Goal: Task Accomplishment & Management: Use online tool/utility

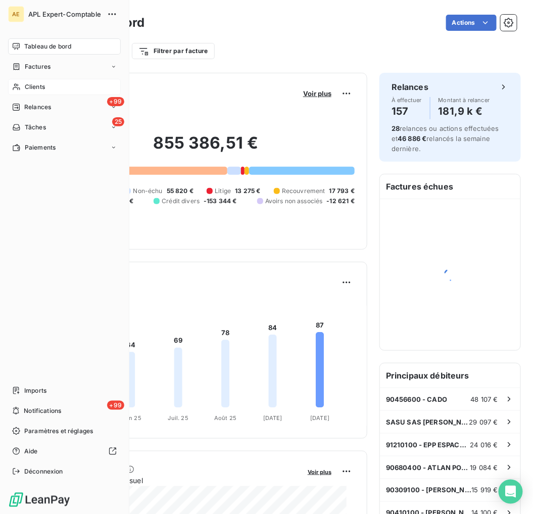
click at [23, 87] on div "Clients" at bounding box center [64, 87] width 113 height 16
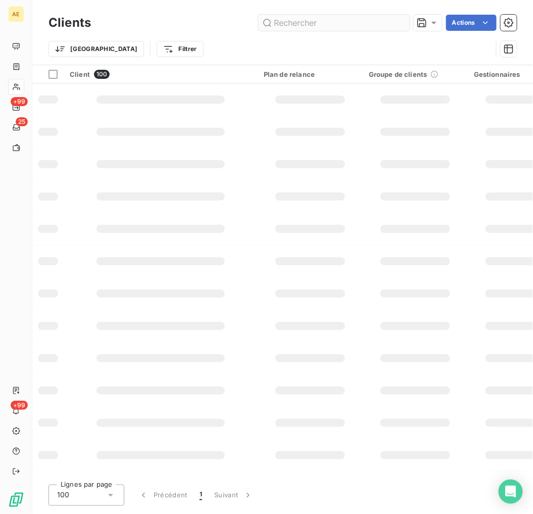
click at [346, 15] on input "text" at bounding box center [333, 23] width 151 height 16
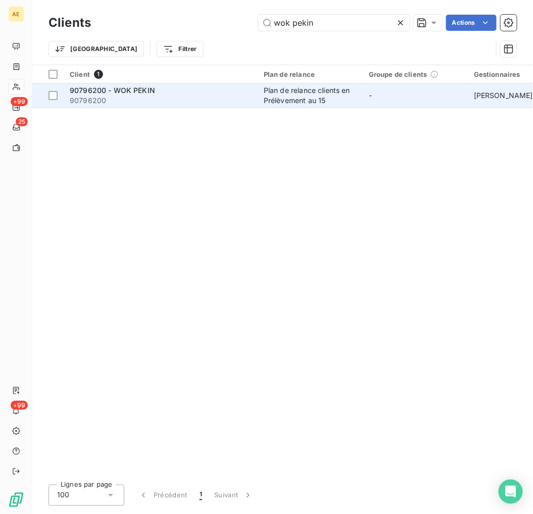
type input "wok pekin"
click at [168, 107] on td "90796200 - WOK PEKIN 90796200" at bounding box center [161, 95] width 194 height 24
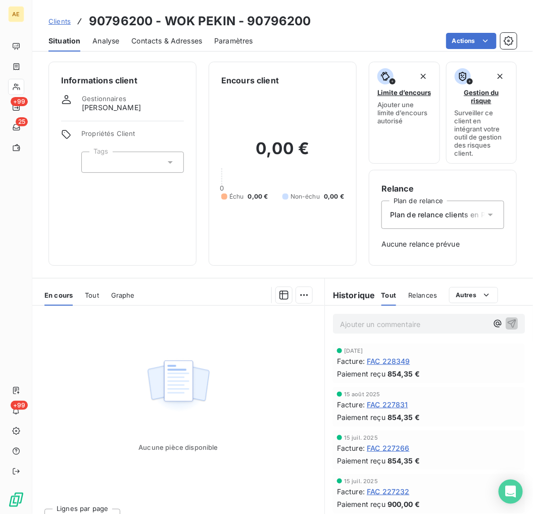
click at [176, 43] on span "Contacts & Adresses" at bounding box center [166, 41] width 71 height 10
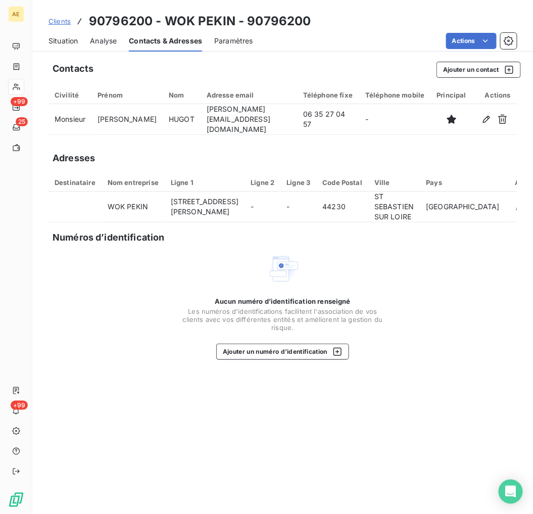
click at [64, 34] on div "Situation" at bounding box center [62, 40] width 29 height 21
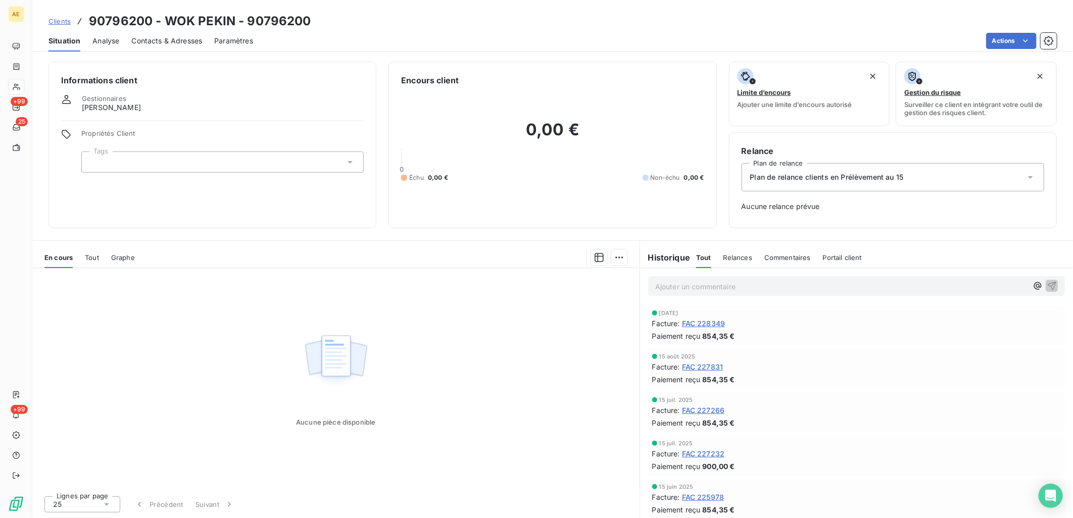
click at [61, 25] on link "Clients" at bounding box center [59, 21] width 22 height 10
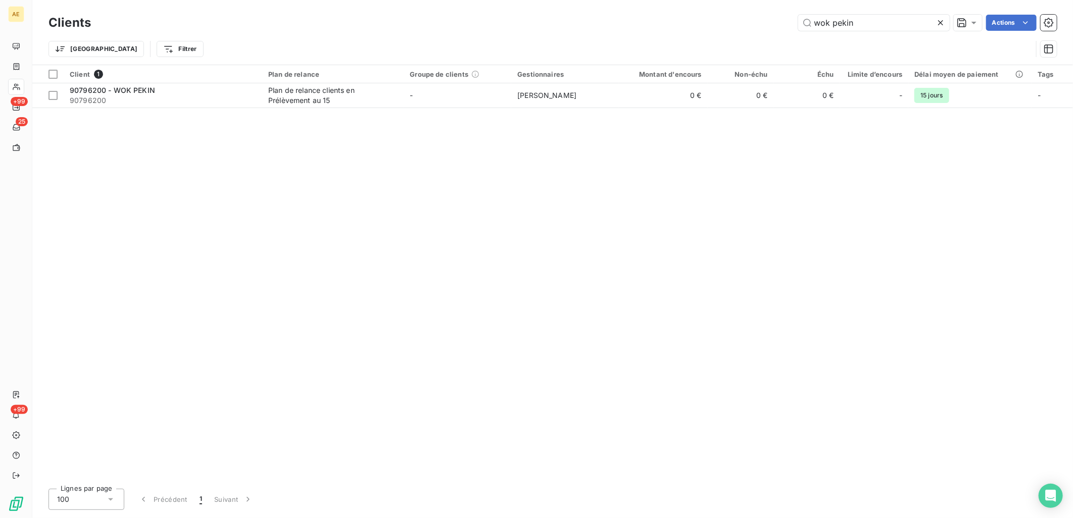
drag, startPoint x: 862, startPoint y: 18, endPoint x: 791, endPoint y: 25, distance: 71.6
click at [532, 25] on div "wok pekin Actions" at bounding box center [579, 23] width 953 height 16
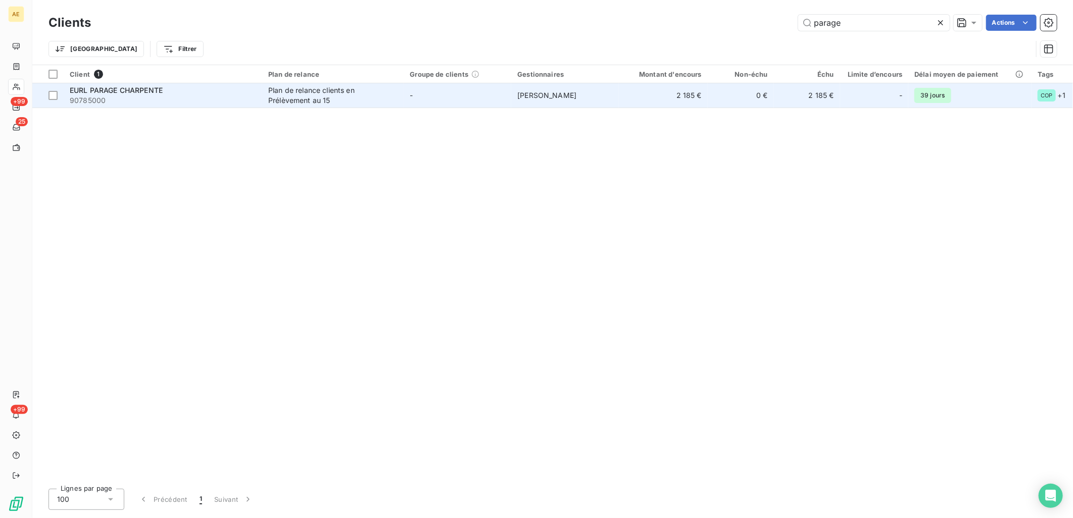
type input "parage"
click at [168, 89] on div "EURL PARAGE CHARPENTE" at bounding box center [163, 90] width 186 height 10
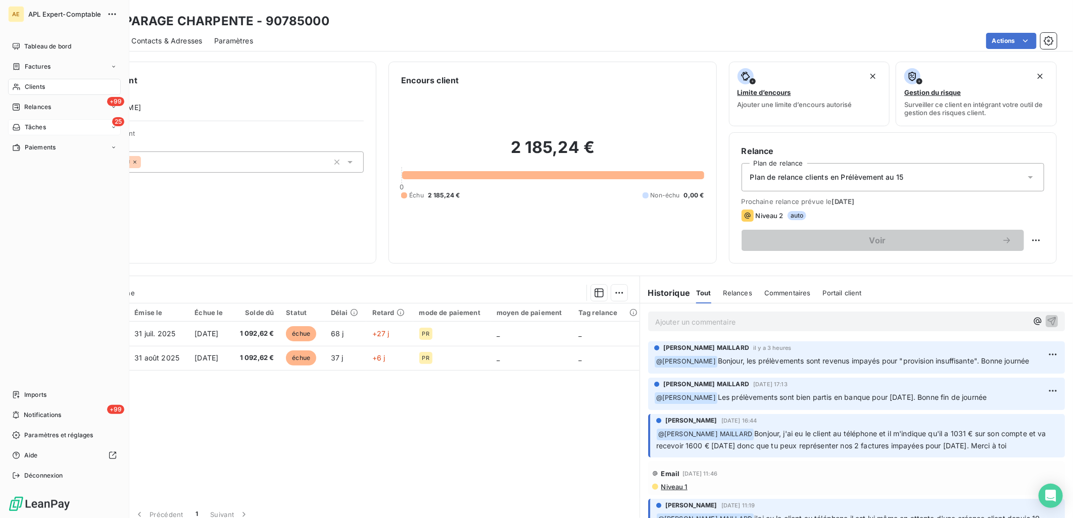
click at [49, 128] on div "25 Tâches" at bounding box center [64, 127] width 113 height 16
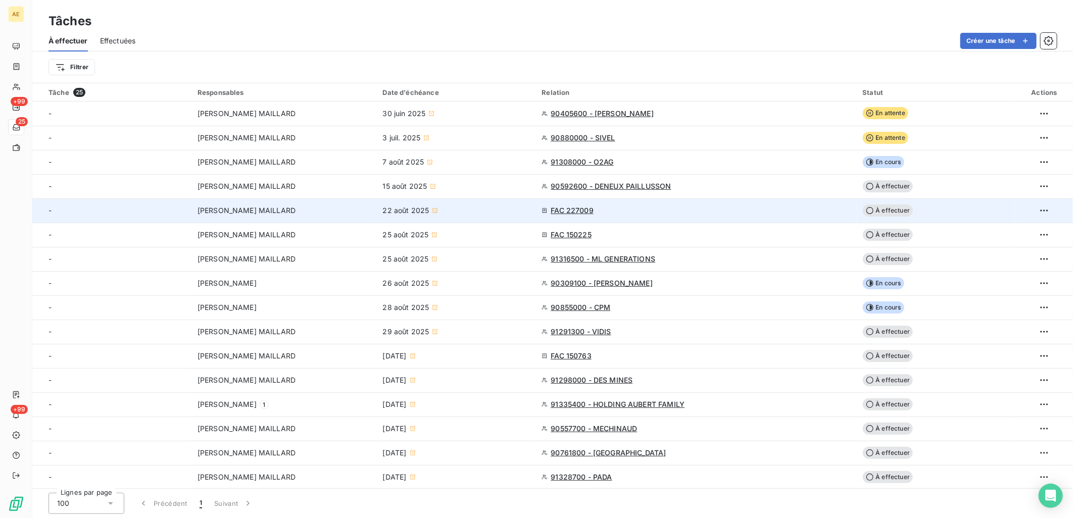
scroll to position [219, 0]
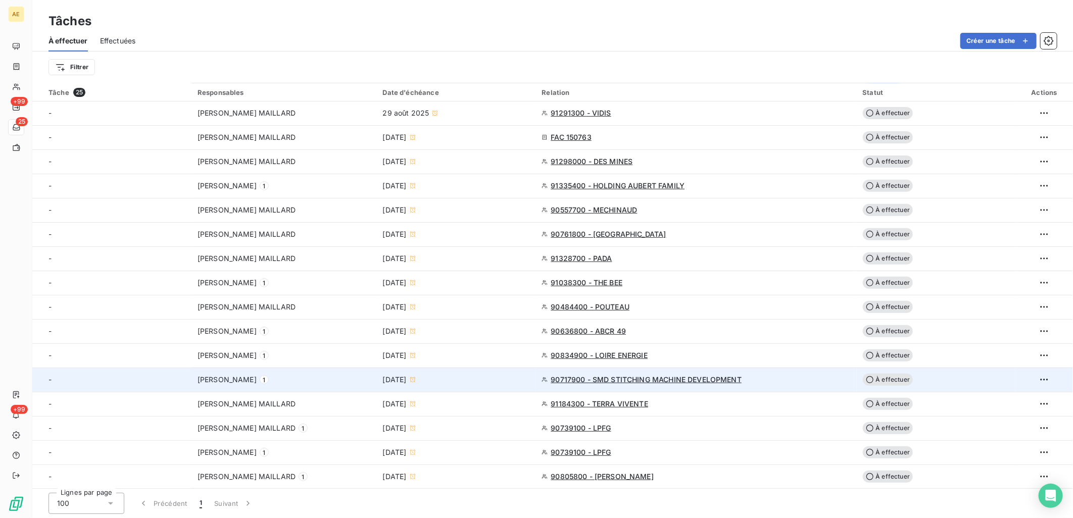
click at [532, 376] on span "90717900 - SMD STITCHING MACHINE DEVELOPMENT" at bounding box center [645, 380] width 191 height 10
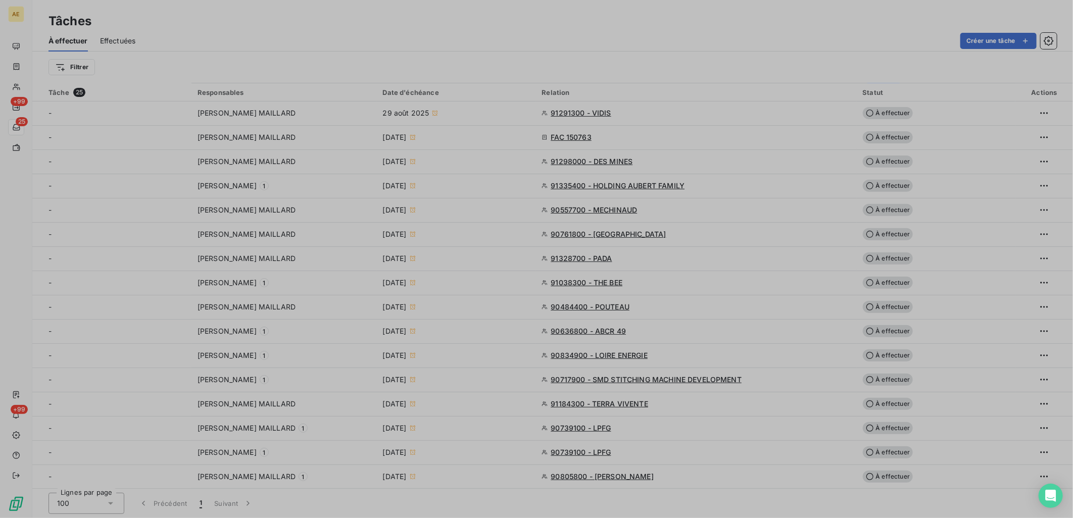
type input "[DATE]"
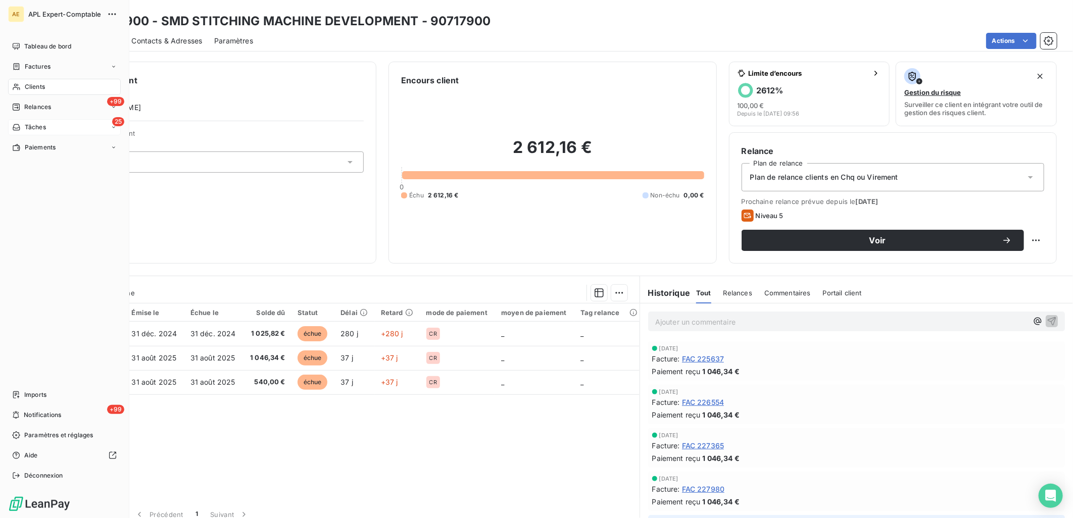
click at [36, 125] on span "Tâches" at bounding box center [35, 127] width 21 height 9
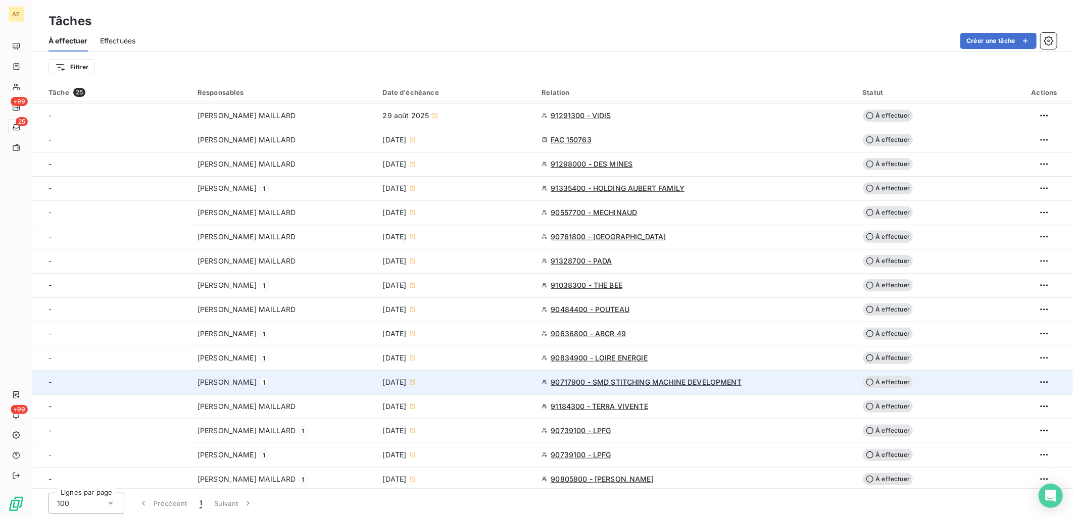
scroll to position [219, 0]
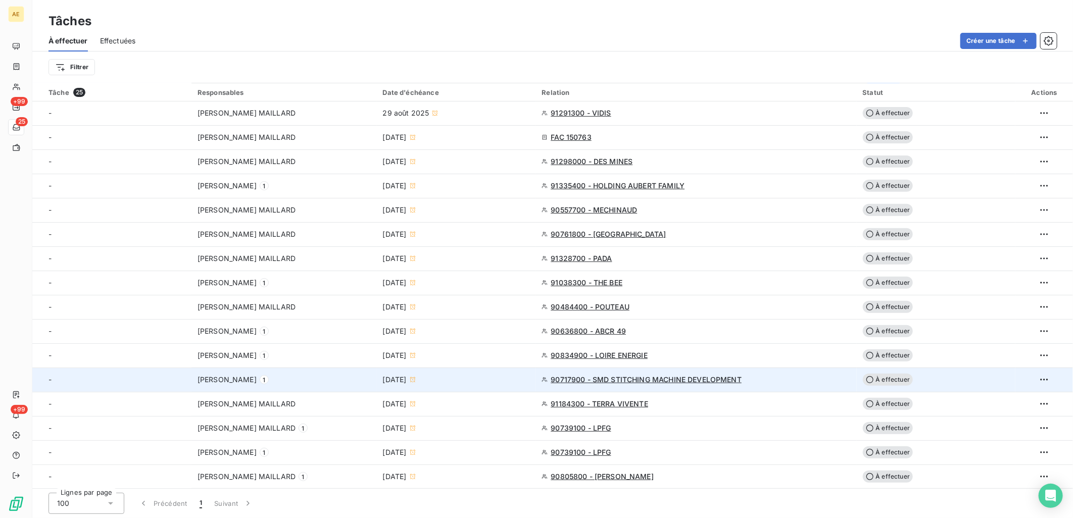
click at [310, 377] on div "[PERSON_NAME] 1" at bounding box center [283, 380] width 173 height 10
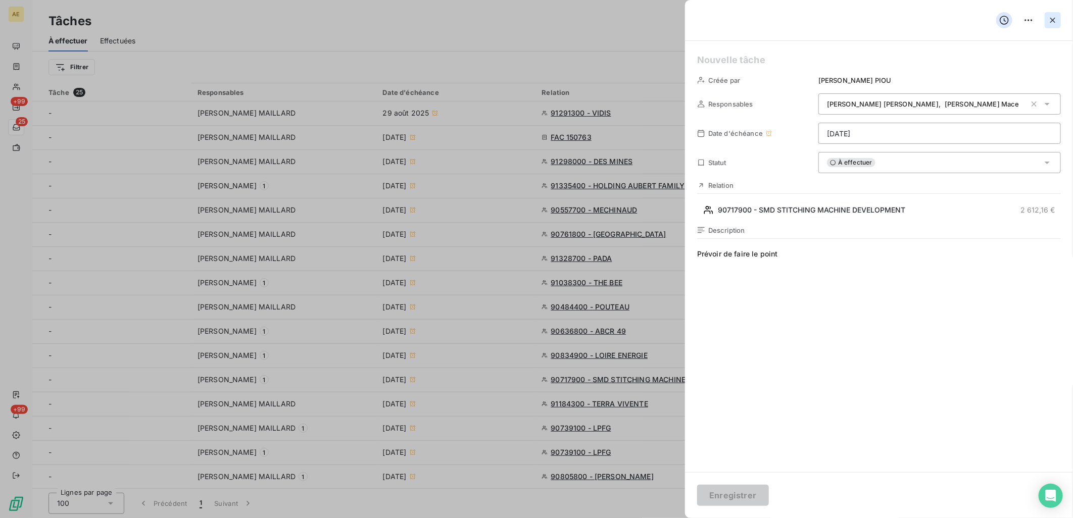
click at [532, 21] on icon "button" at bounding box center [1052, 20] width 10 height 10
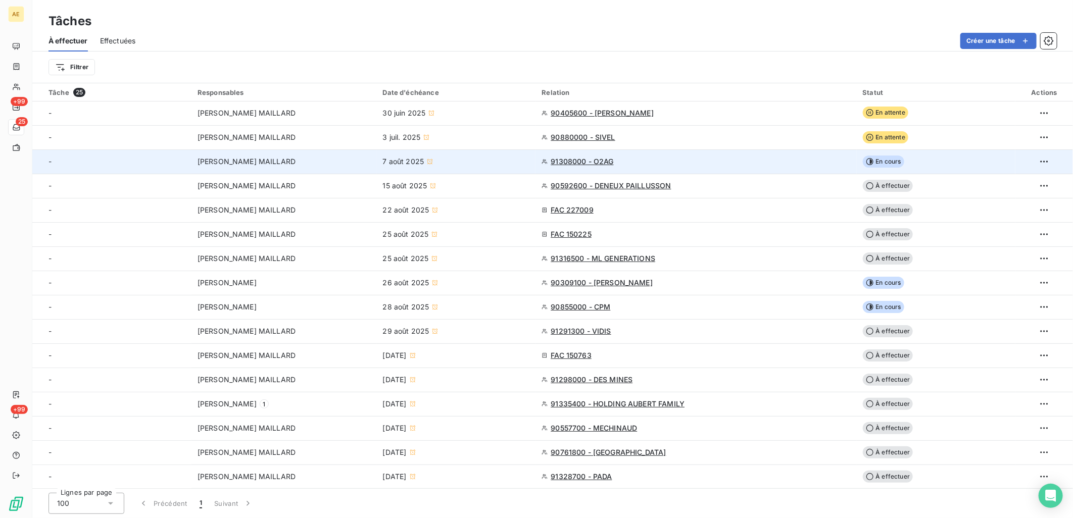
scroll to position [0, 0]
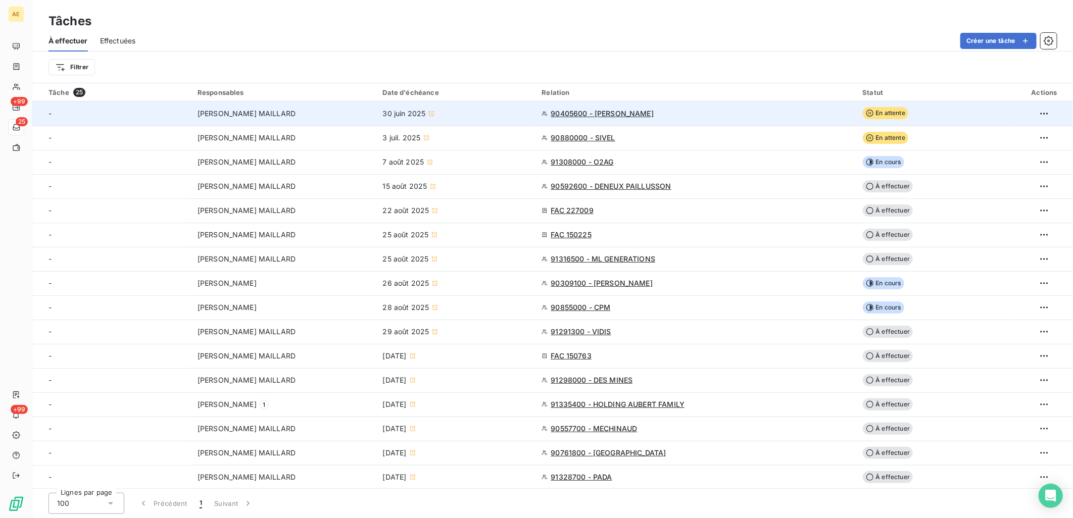
click at [500, 115] on div "30 juin 2025" at bounding box center [456, 114] width 147 height 10
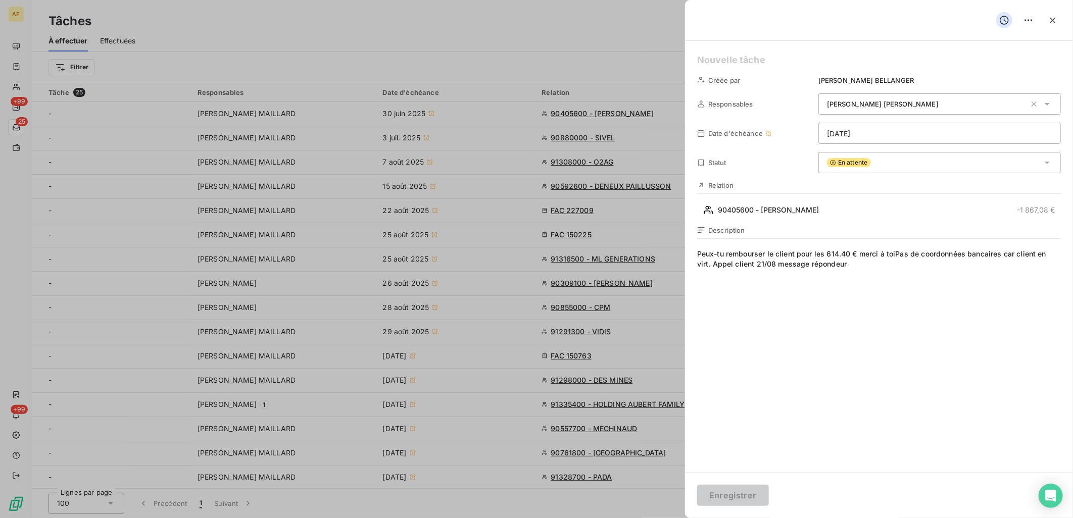
drag, startPoint x: 714, startPoint y: 263, endPoint x: 816, endPoint y: 250, distance: 102.8
click at [532, 263] on span "Peux-tu rembourser le client pour les 614.40 € merci à toiPas de coordonnées ba…" at bounding box center [879, 346] width 364 height 194
click at [532, 280] on span "Peux-tu rembourser le client pour les 614.40 € merci à toiPas de coordonnées ba…" at bounding box center [879, 346] width 364 height 194
click at [532, 273] on span "Peux-tu rembourser le client pour les 614.40 € merci à toiPas de coordonnées ba…" at bounding box center [879, 346] width 364 height 194
click at [532, 23] on icon "button" at bounding box center [1052, 20] width 10 height 10
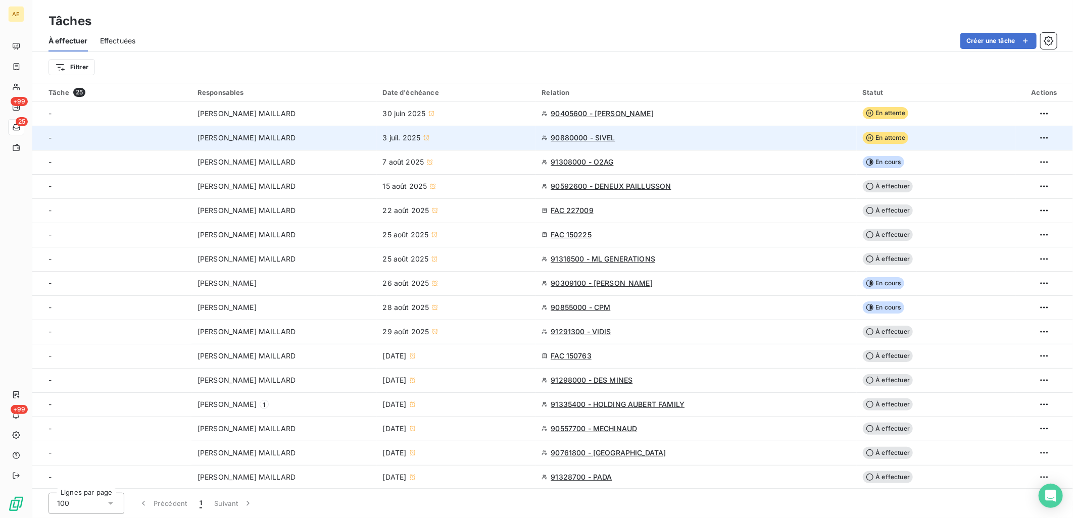
click at [349, 139] on div "[PERSON_NAME] MAILLARD" at bounding box center [283, 138] width 173 height 10
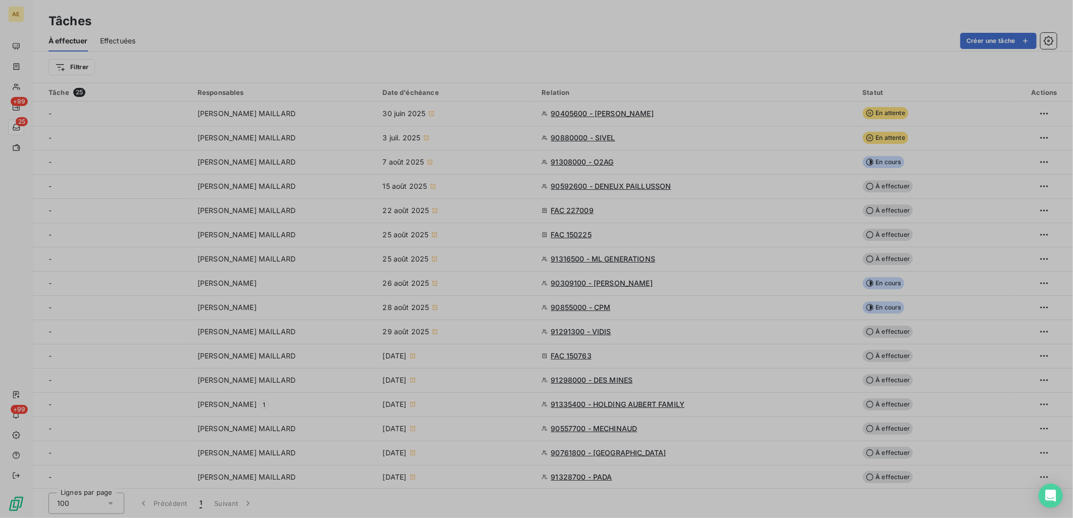
type input "[DATE]"
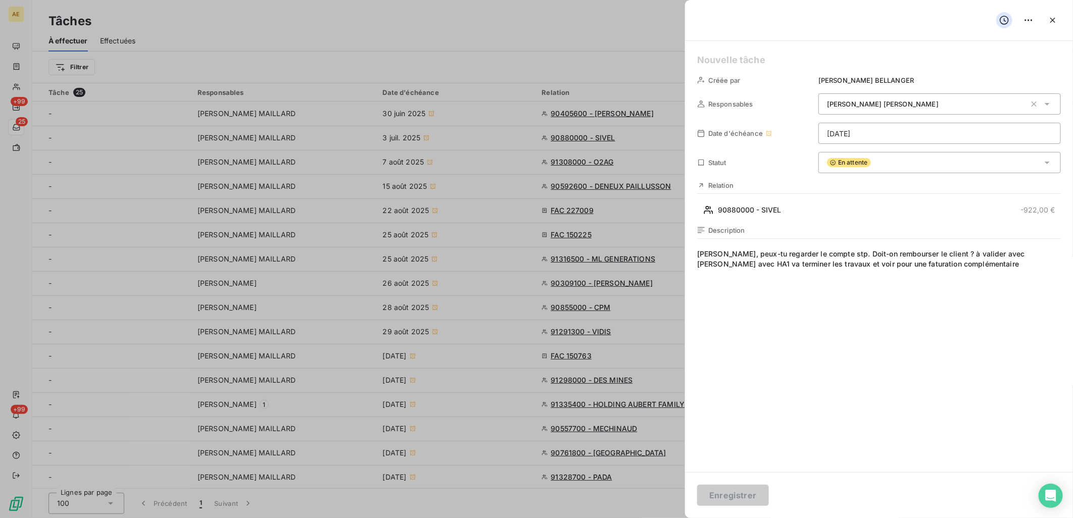
click at [532, 251] on span "[PERSON_NAME], peux-tu regarder le compte stp. Doit-on rembourser le client ? à…" at bounding box center [879, 346] width 364 height 194
click at [532, 271] on span "[PERSON_NAME], peux-tu regarder le compte stp. Doit-on rembourser le client ? à…" at bounding box center [879, 346] width 364 height 194
click at [532, 252] on span "[PERSON_NAME], peux-tu regarder le compte stp. Doit-on rembourser le client ? à…" at bounding box center [879, 346] width 364 height 194
drag, startPoint x: 856, startPoint y: 263, endPoint x: 918, endPoint y: 264, distance: 62.1
click at [532, 264] on span "[PERSON_NAME], peux-tu regarder le compte stp. Doit-on rembourser le client ? à…" at bounding box center [879, 346] width 364 height 194
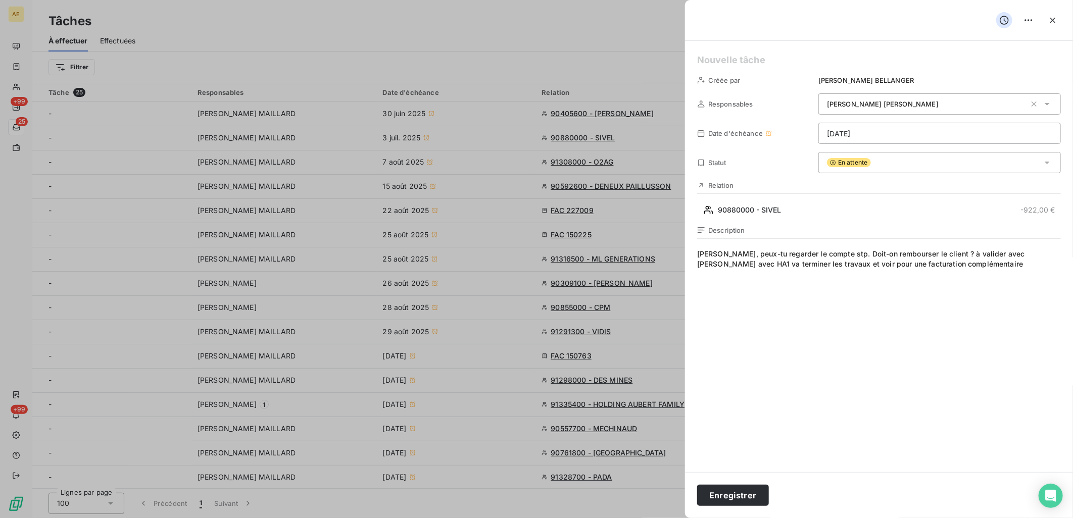
click at [532, 256] on span "[PERSON_NAME], peux-tu regarder le compte stp. Doit-on rembourser le client ? à…" at bounding box center [879, 346] width 364 height 194
click at [532, 490] on button "Enregistrer" at bounding box center [733, 495] width 72 height 21
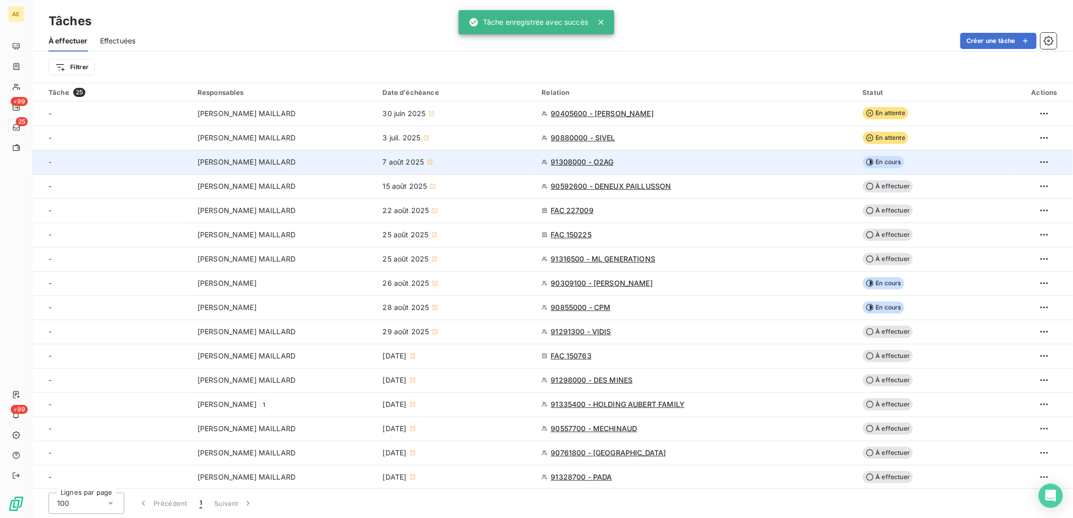
click at [532, 161] on span "91308000 - O2AG" at bounding box center [581, 162] width 63 height 10
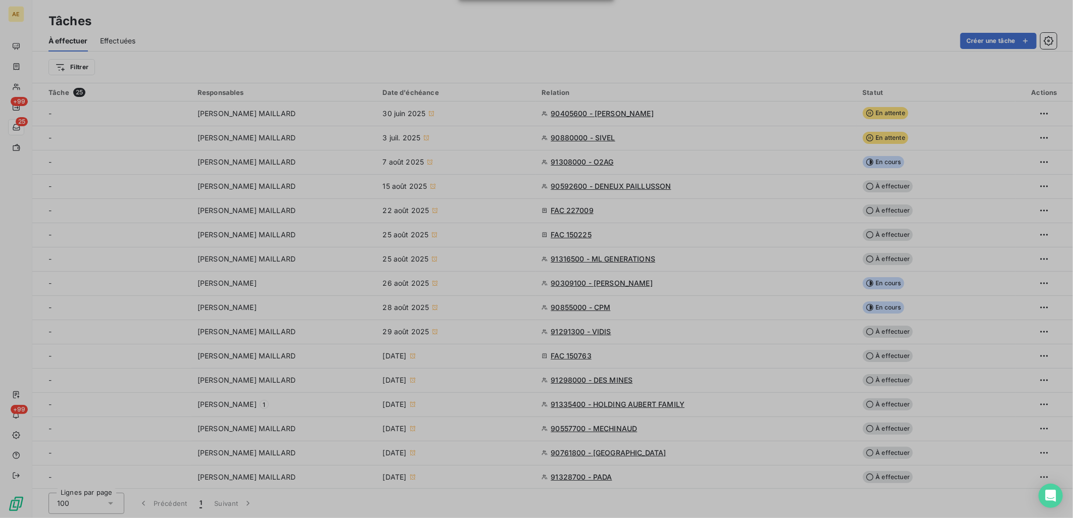
type input "[DATE]"
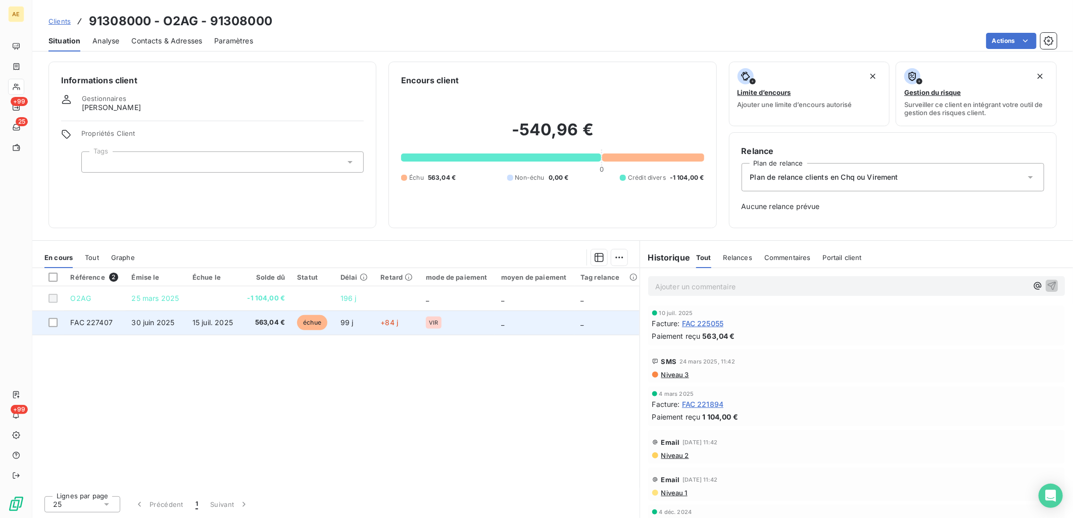
click at [265, 329] on td "563,04 €" at bounding box center [265, 323] width 51 height 24
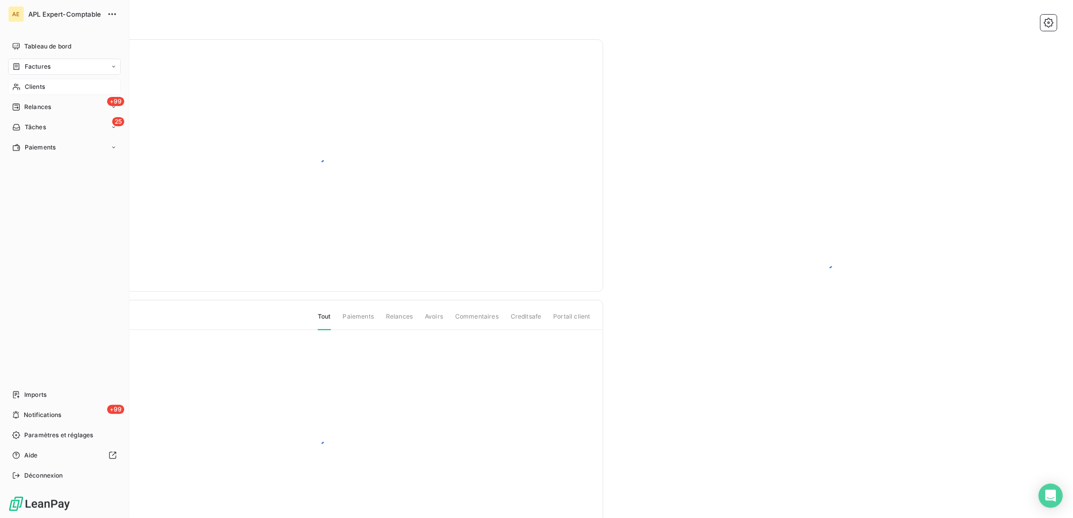
click at [38, 85] on span "Clients" at bounding box center [35, 86] width 20 height 9
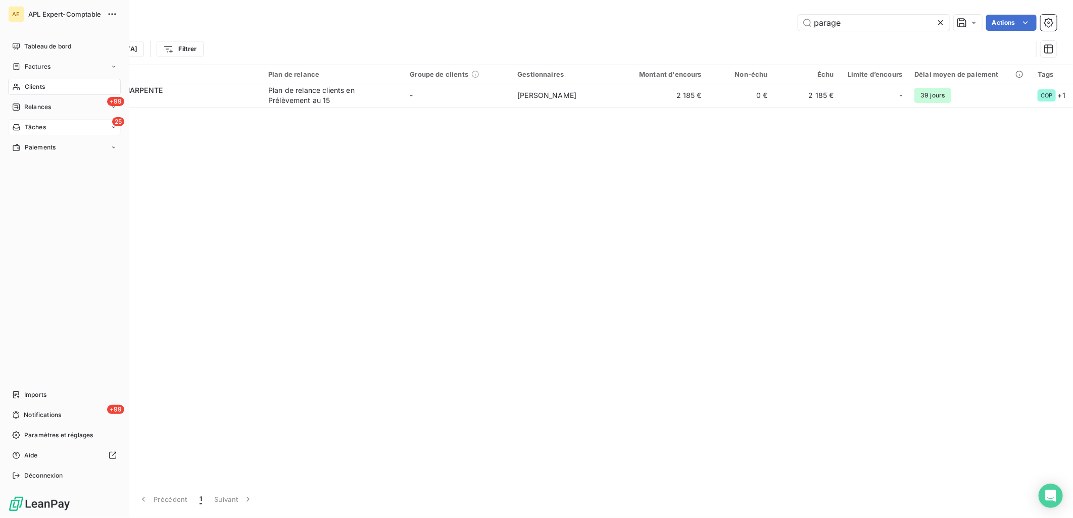
click at [45, 120] on div "25 Tâches" at bounding box center [64, 127] width 113 height 16
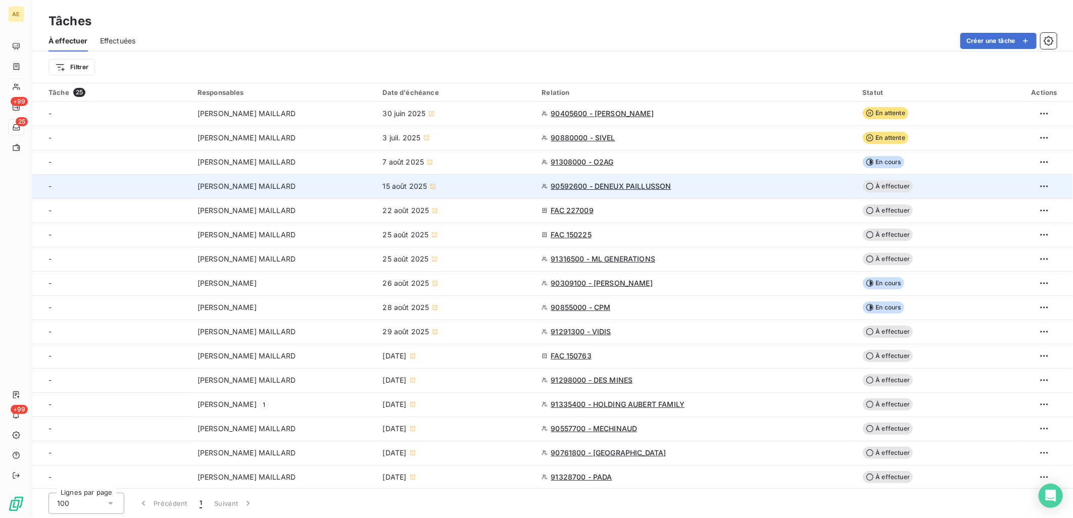
click at [532, 185] on span "90592600 - DENEUX PAILLUSSON" at bounding box center [610, 186] width 120 height 10
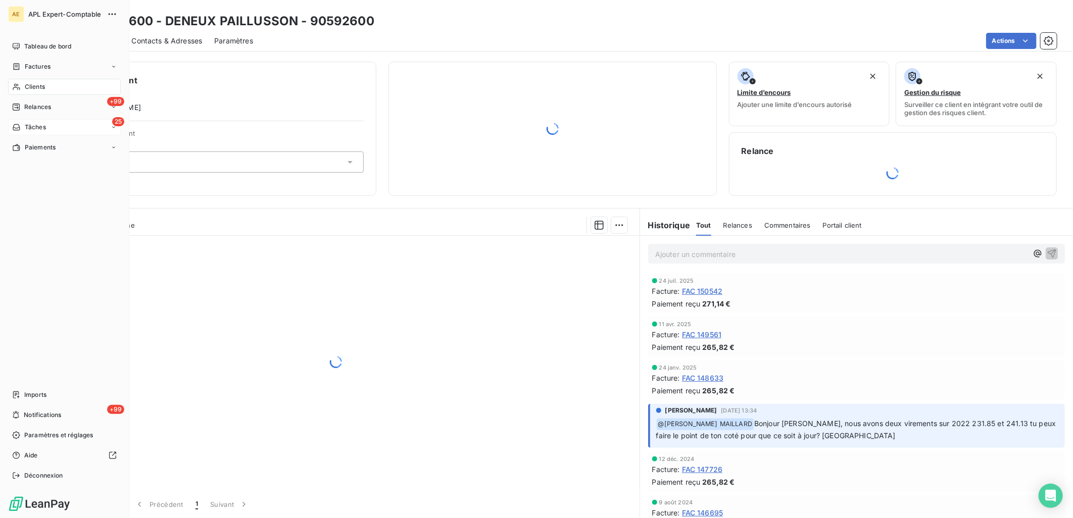
drag, startPoint x: 37, startPoint y: 129, endPoint x: 68, endPoint y: 134, distance: 31.2
click at [37, 129] on span "Tâches" at bounding box center [35, 127] width 21 height 9
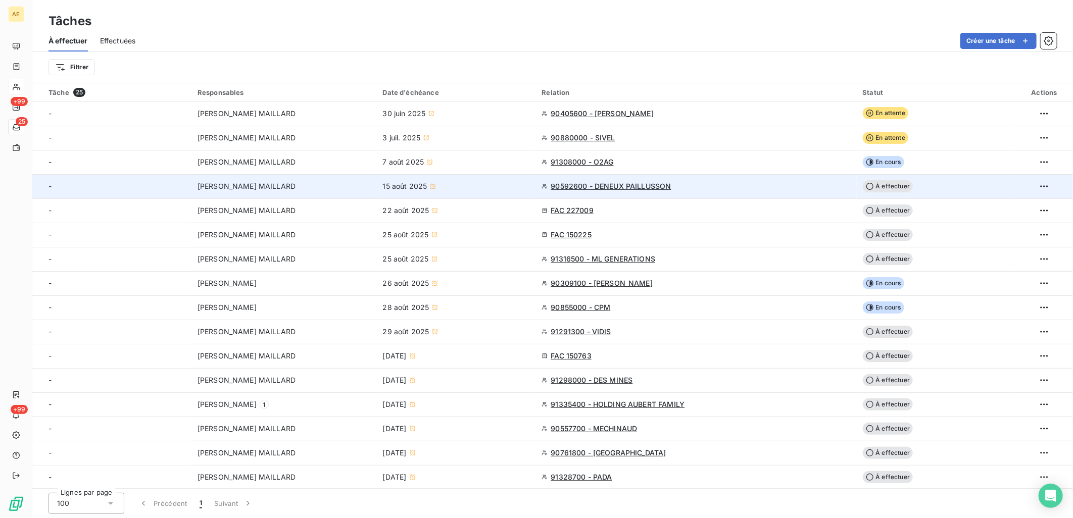
click at [475, 186] on div "15 août 2025" at bounding box center [456, 186] width 147 height 10
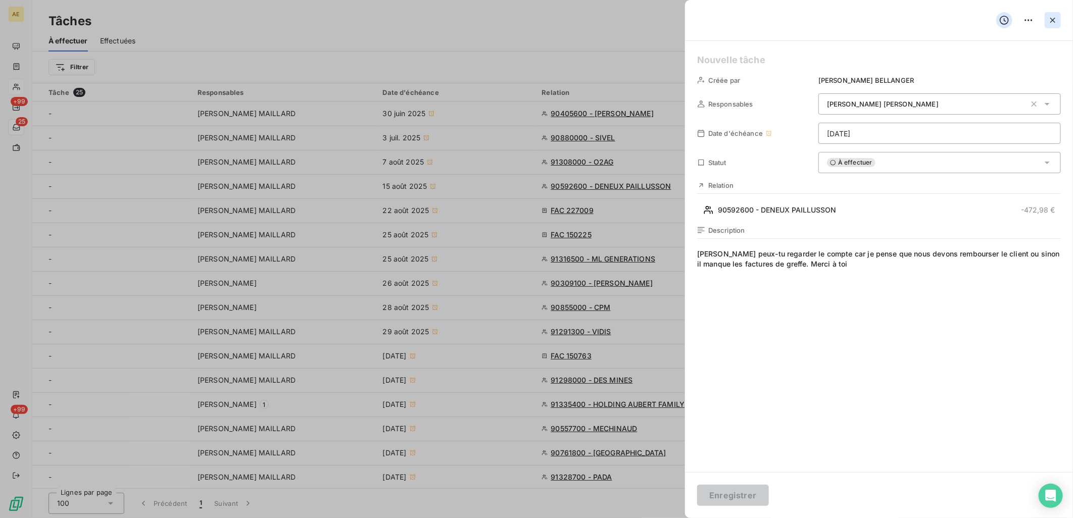
click at [532, 18] on icon "button" at bounding box center [1052, 20] width 10 height 10
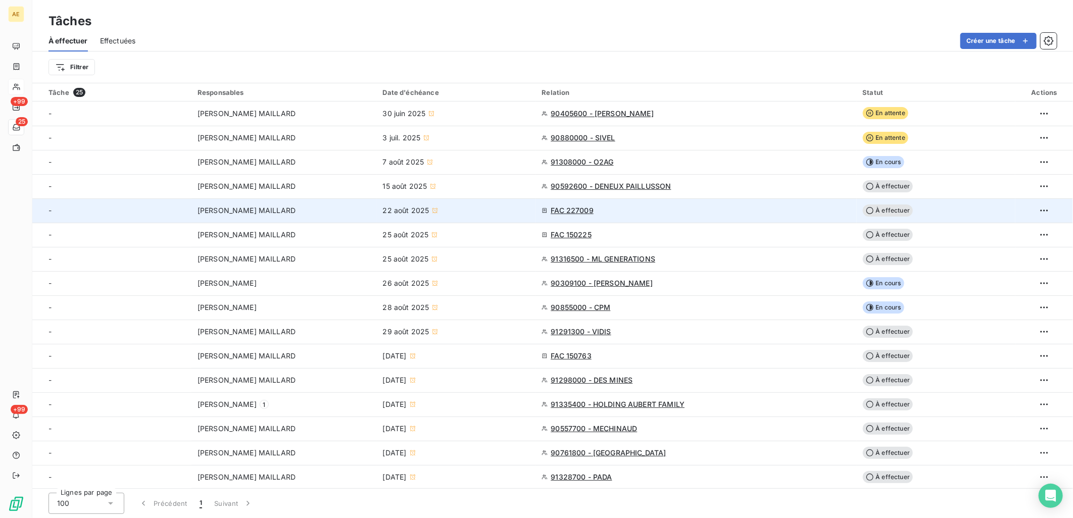
click at [341, 209] on div "[PERSON_NAME] MAILLARD" at bounding box center [283, 211] width 173 height 10
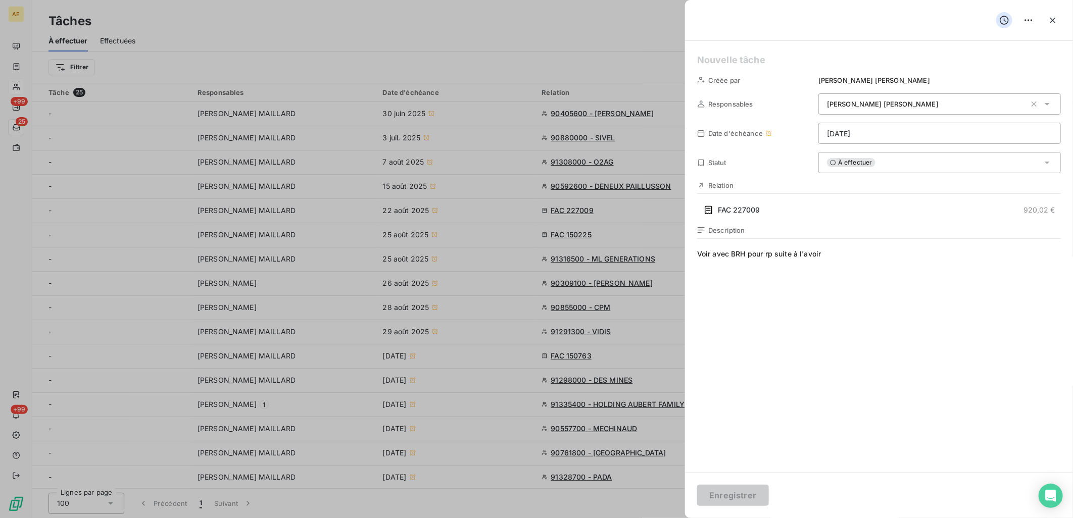
click at [532, 24] on icon "button" at bounding box center [1052, 20] width 10 height 10
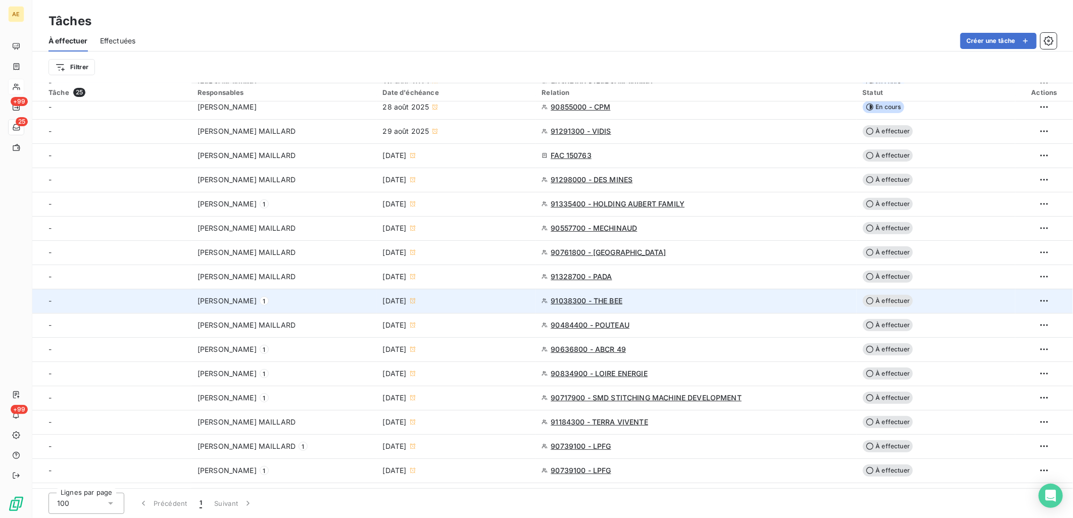
scroll to position [219, 0]
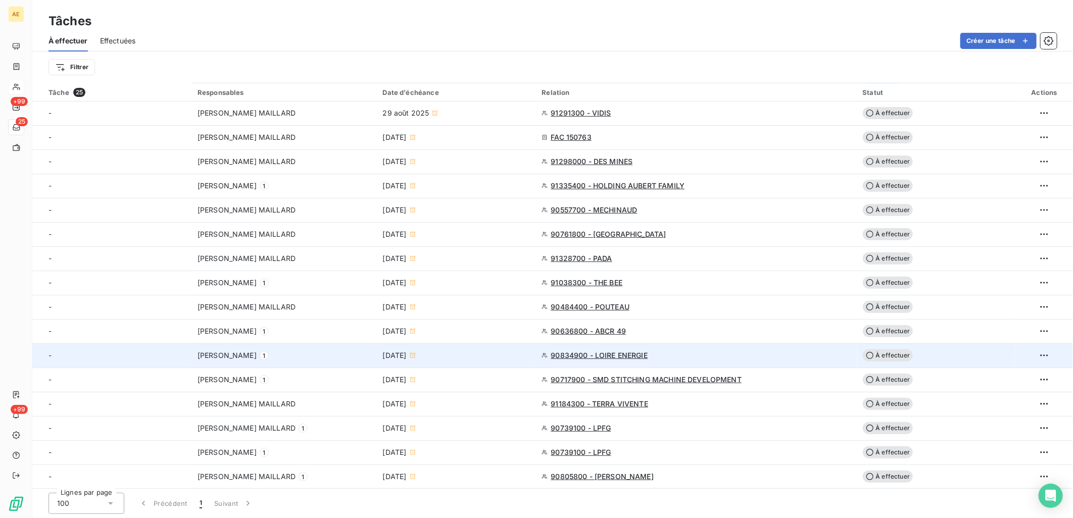
click at [473, 352] on div "[DATE]" at bounding box center [456, 355] width 147 height 10
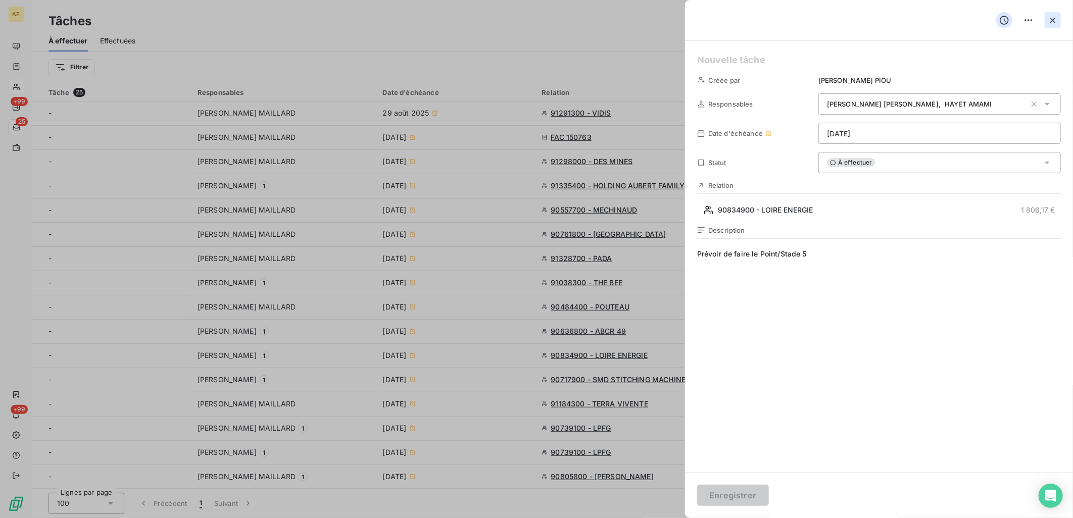
click at [532, 21] on icon "button" at bounding box center [1052, 20] width 10 height 10
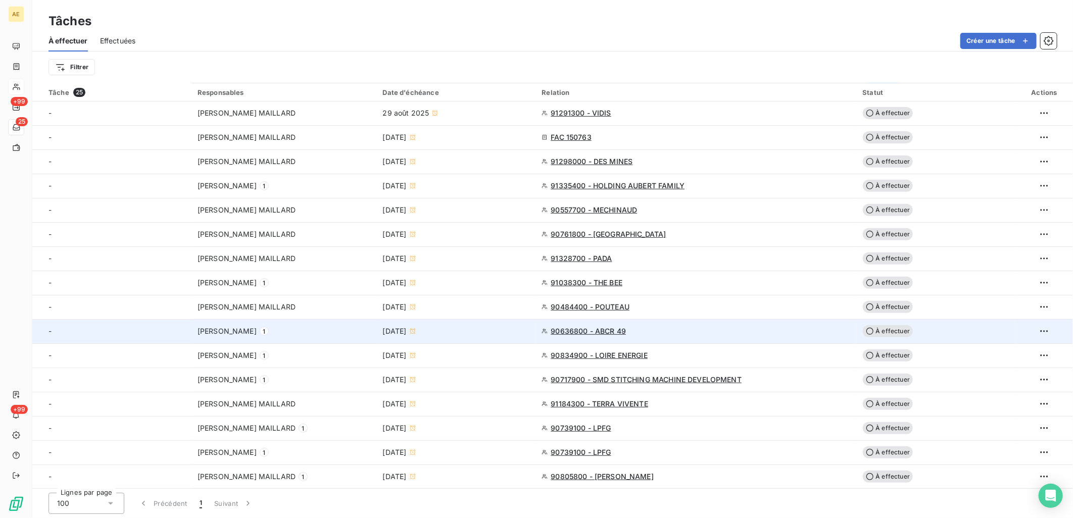
click at [354, 331] on div "[PERSON_NAME] 1" at bounding box center [283, 331] width 173 height 10
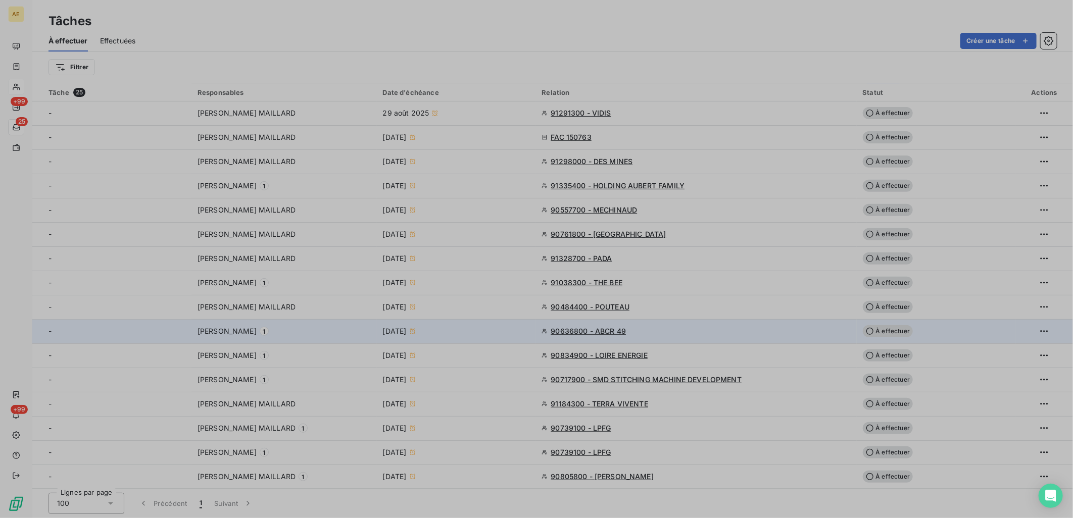
type input "[DATE]"
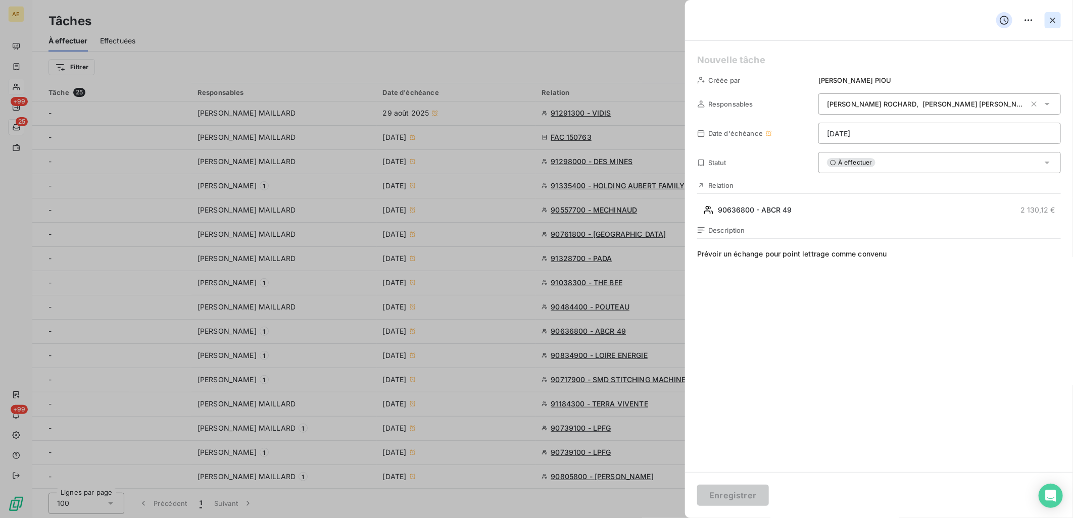
click at [532, 18] on icon "button" at bounding box center [1052, 20] width 10 height 10
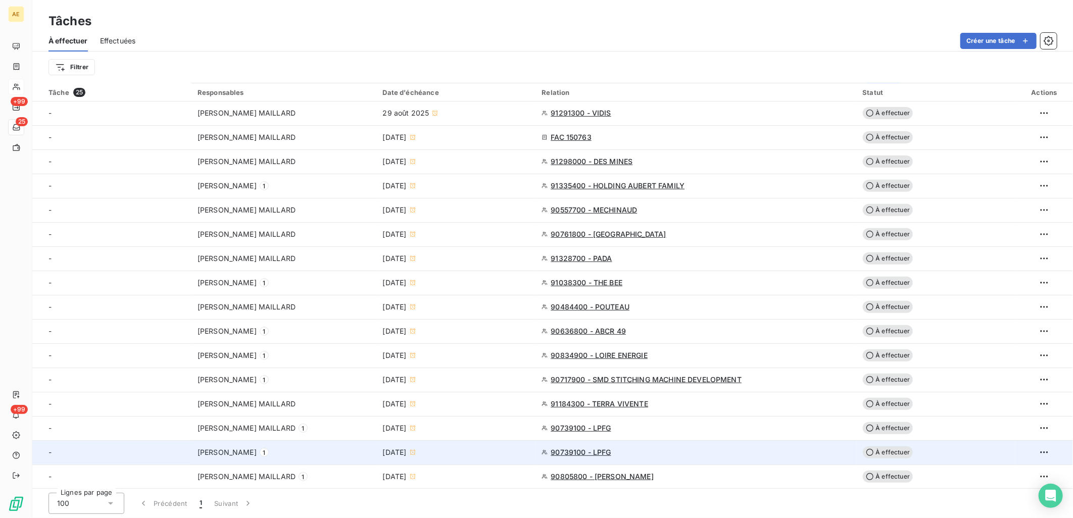
click at [475, 450] on div "[DATE]" at bounding box center [456, 452] width 147 height 10
type input "[DATE]"
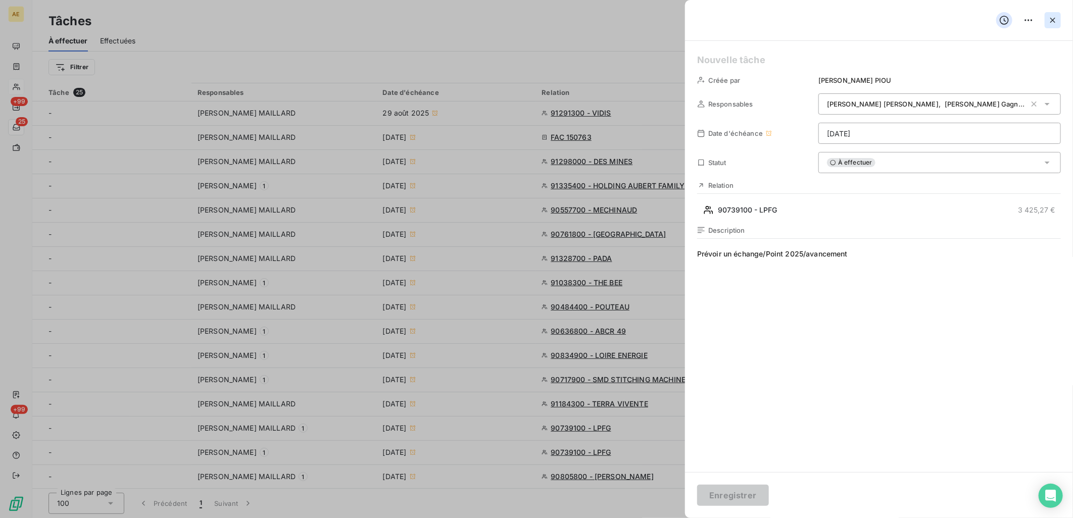
click at [532, 22] on icon "button" at bounding box center [1052, 20] width 5 height 5
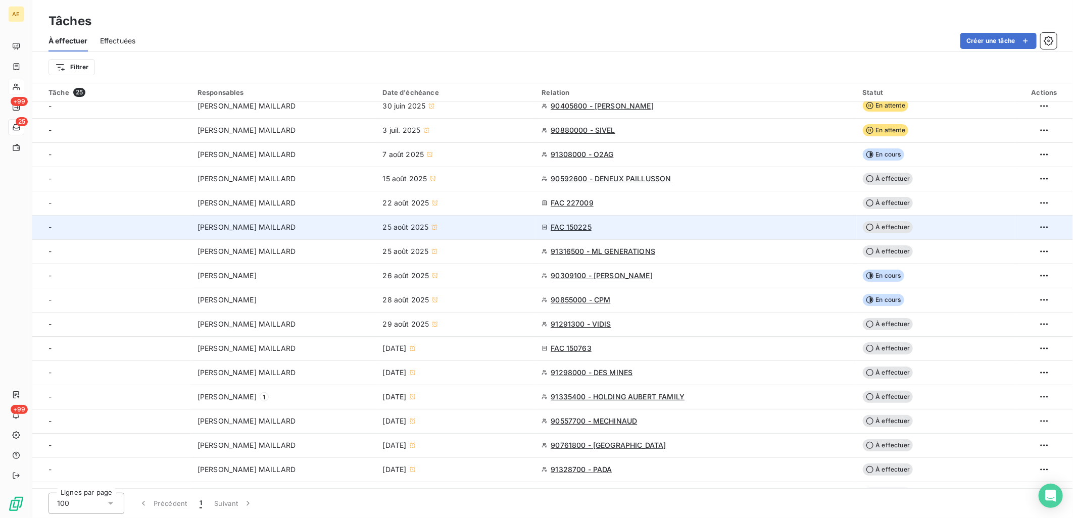
scroll to position [0, 0]
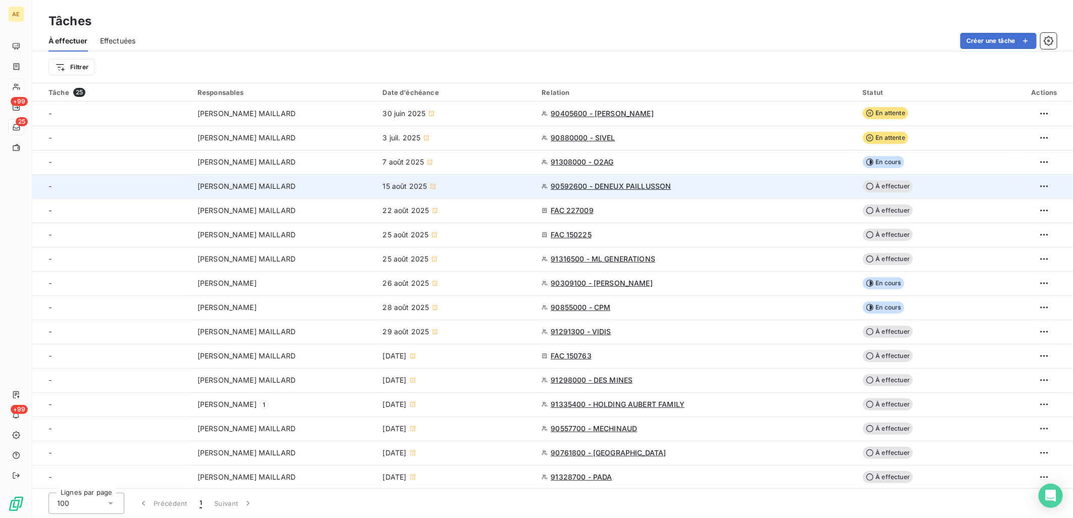
click at [477, 188] on div "15 août 2025" at bounding box center [456, 186] width 147 height 10
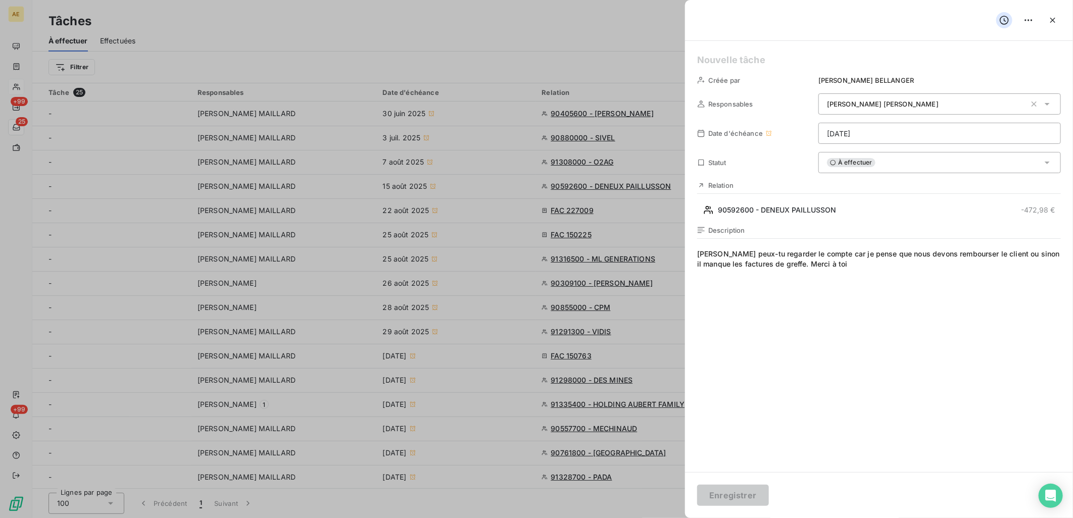
click at [477, 187] on div at bounding box center [536, 259] width 1073 height 518
click at [532, 23] on icon "button" at bounding box center [1052, 20] width 10 height 10
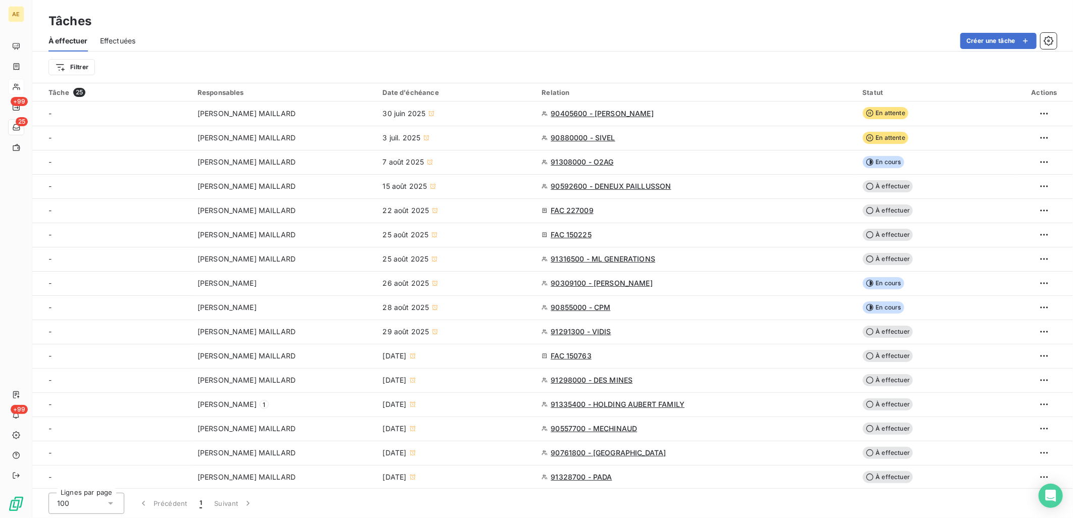
click at [501, 52] on div "Filtrer" at bounding box center [552, 67] width 1008 height 31
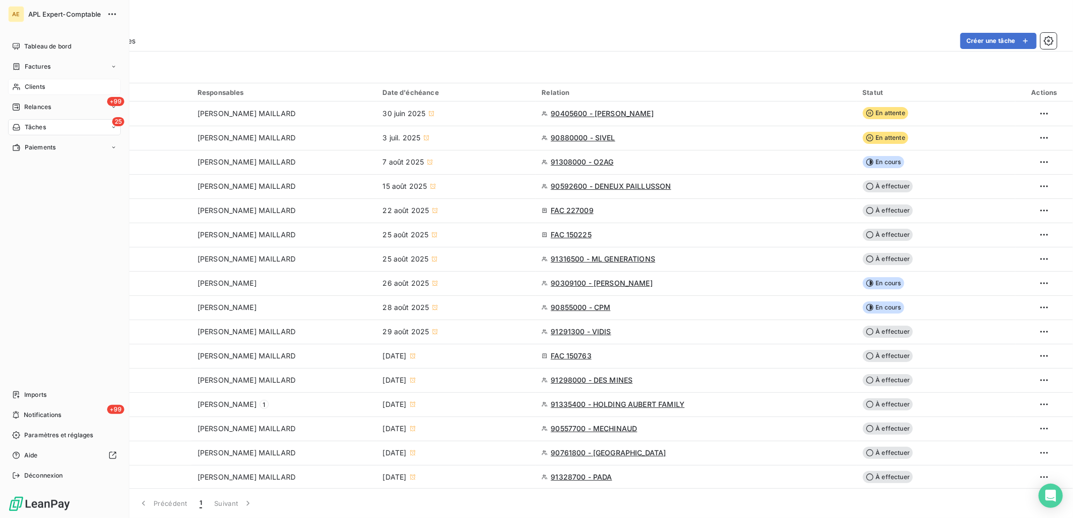
click at [33, 88] on span "Clients" at bounding box center [35, 86] width 20 height 9
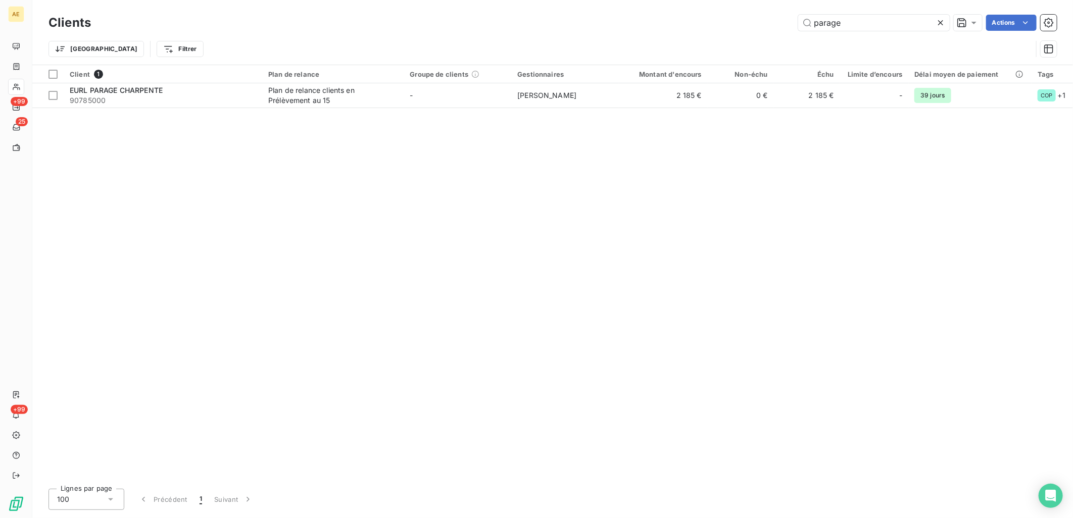
drag, startPoint x: 860, startPoint y: 28, endPoint x: 694, endPoint y: 28, distance: 166.1
click at [532, 28] on div "parage Actions" at bounding box center [579, 23] width 953 height 16
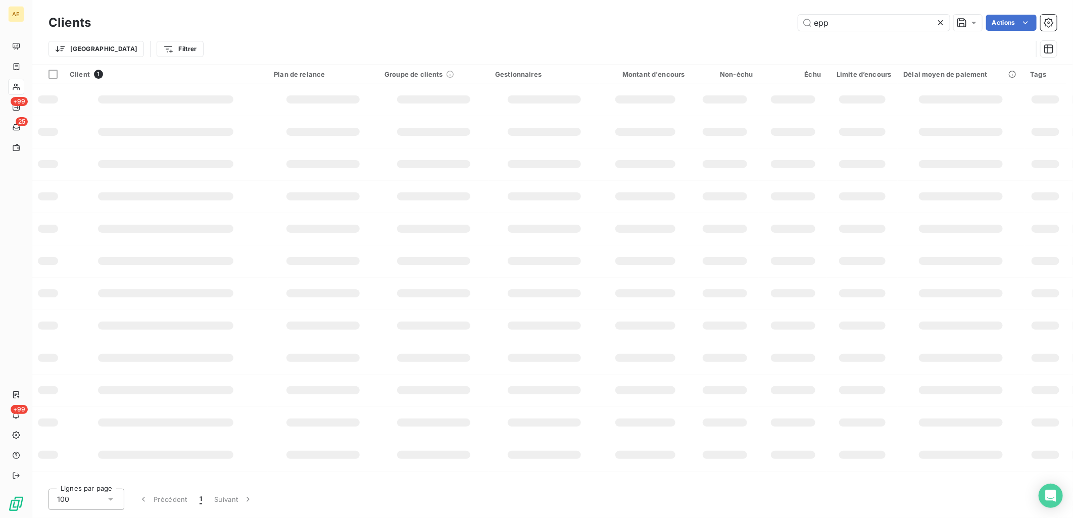
type input "epp"
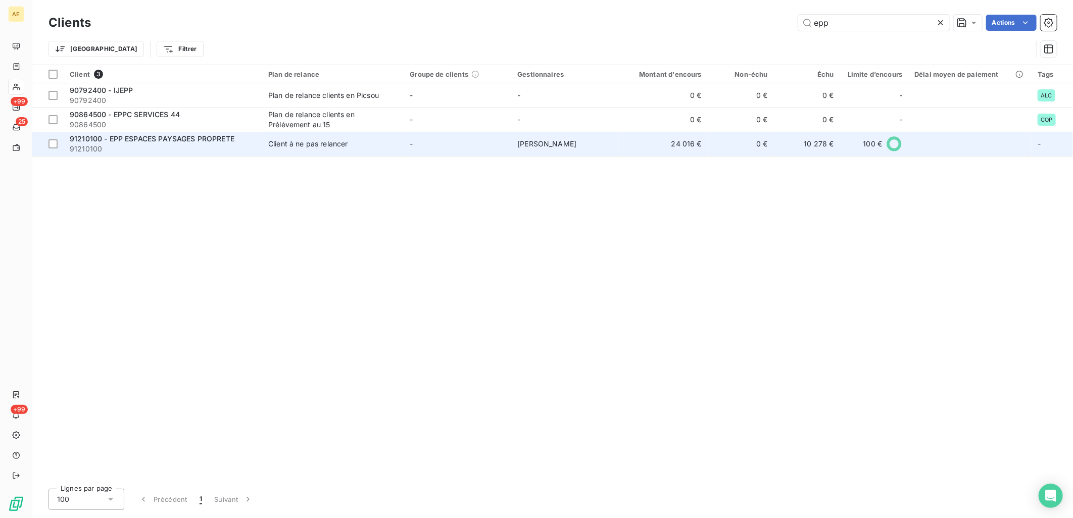
click at [138, 132] on td "91210100 - EPP ESPACES PAYSAGES PROPRETE 91210100" at bounding box center [163, 144] width 198 height 24
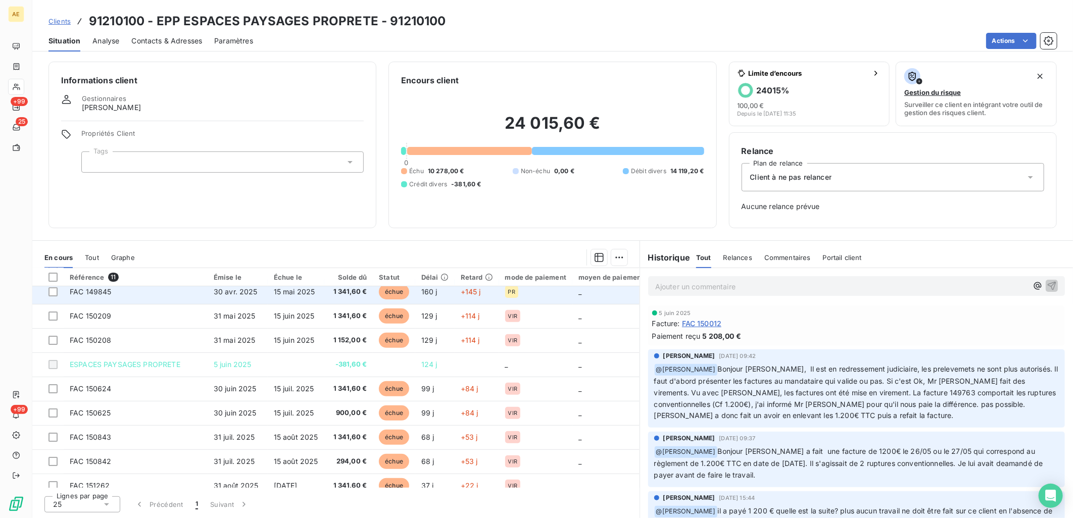
scroll to position [69, 0]
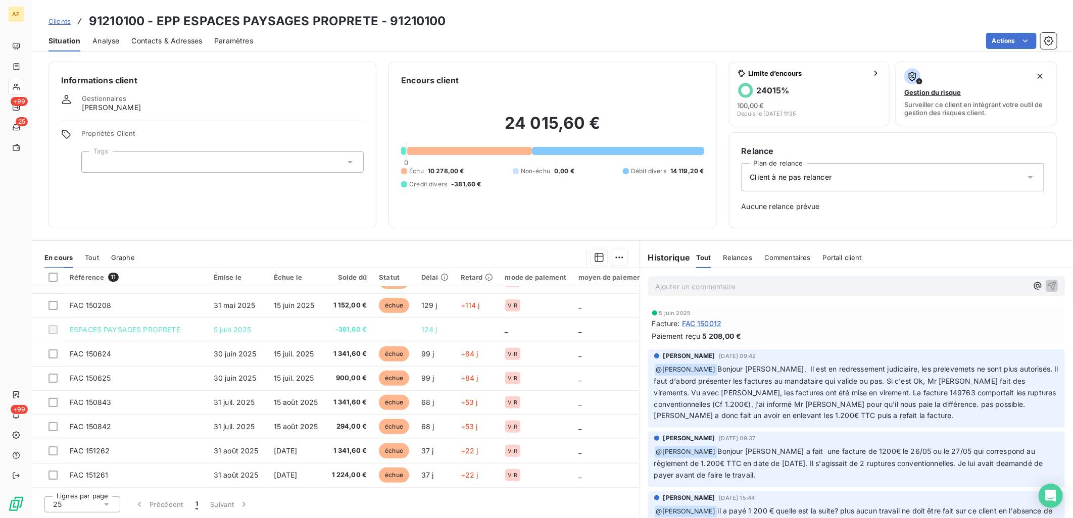
click at [152, 44] on span "Contacts & Adresses" at bounding box center [166, 41] width 71 height 10
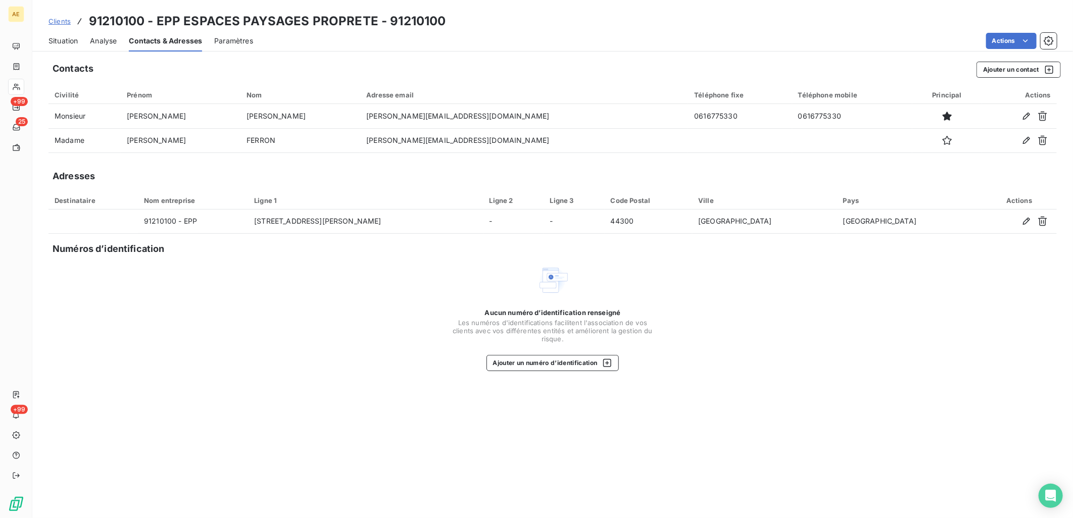
click at [71, 46] on div "Situation" at bounding box center [62, 40] width 29 height 21
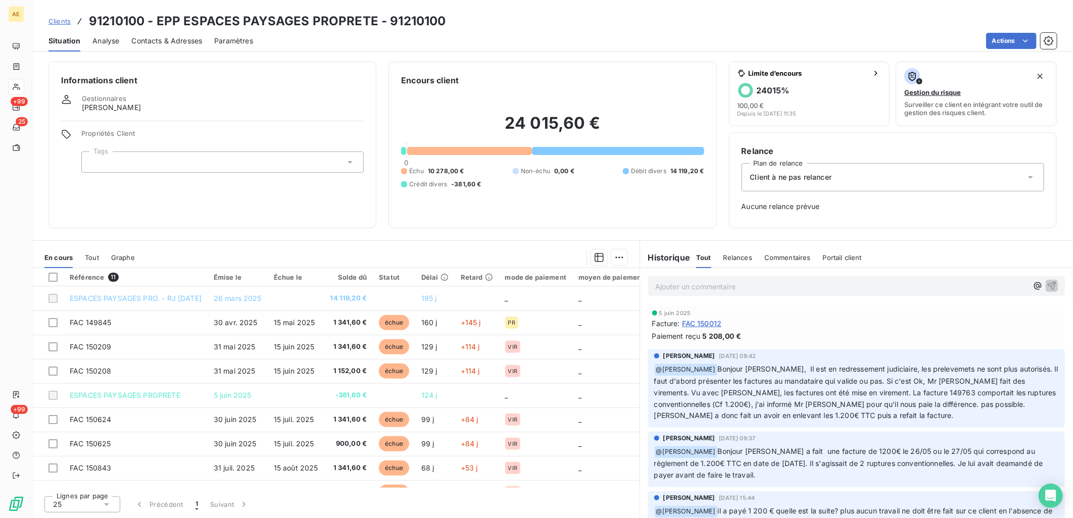
click at [532, 323] on span "FAC 150012" at bounding box center [702, 323] width 40 height 11
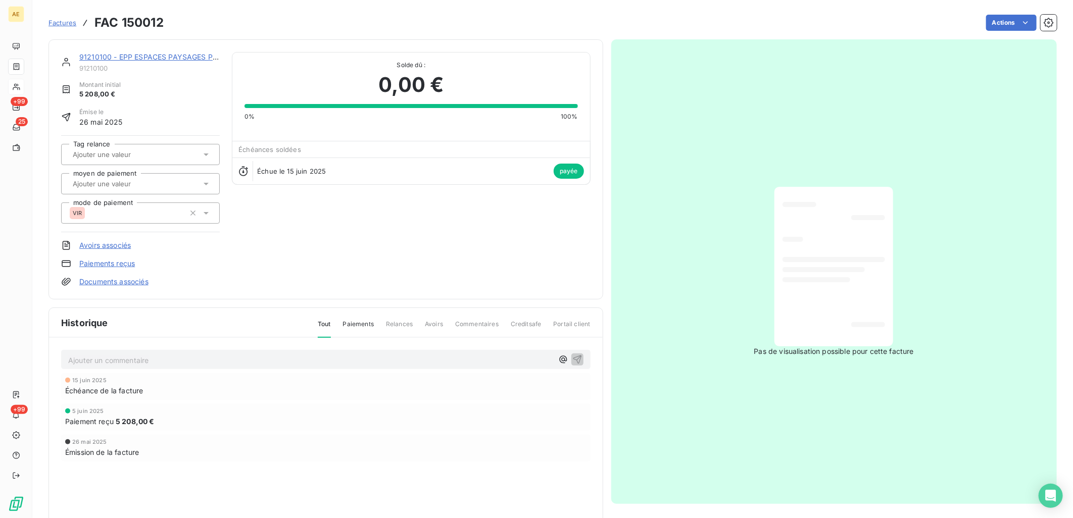
click at [532, 265] on div at bounding box center [833, 266] width 103 height 143
click at [251, 35] on div "91210100 - EPP ESPACES PAYSAGES PROPRETE 91210100 Montant initial 5 208,00 € Ém…" at bounding box center [552, 287] width 1008 height 509
click at [122, 54] on link "91210100 - EPP ESPACES PAYSAGES PROPRETE" at bounding box center [162, 57] width 166 height 9
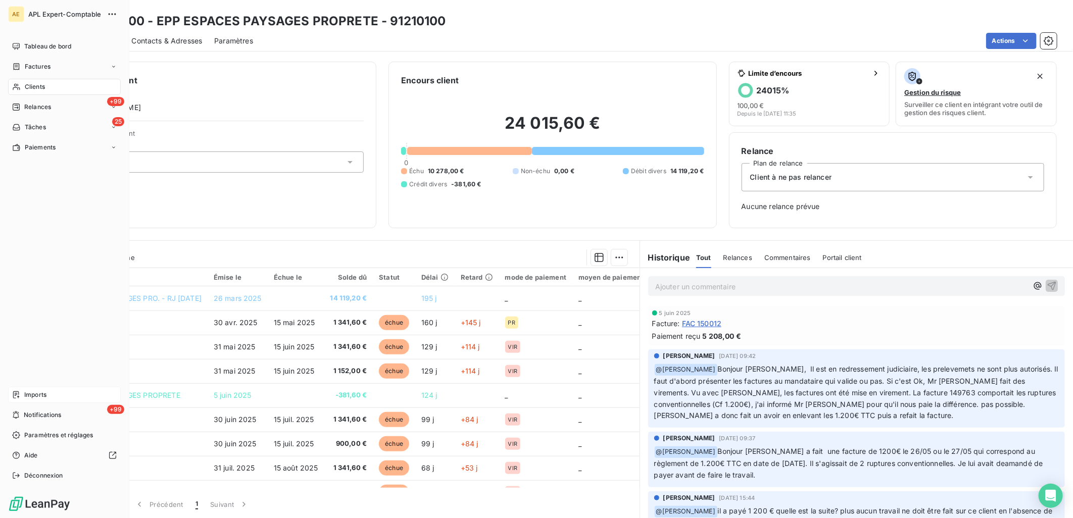
click at [29, 401] on div "Imports" at bounding box center [64, 395] width 113 height 16
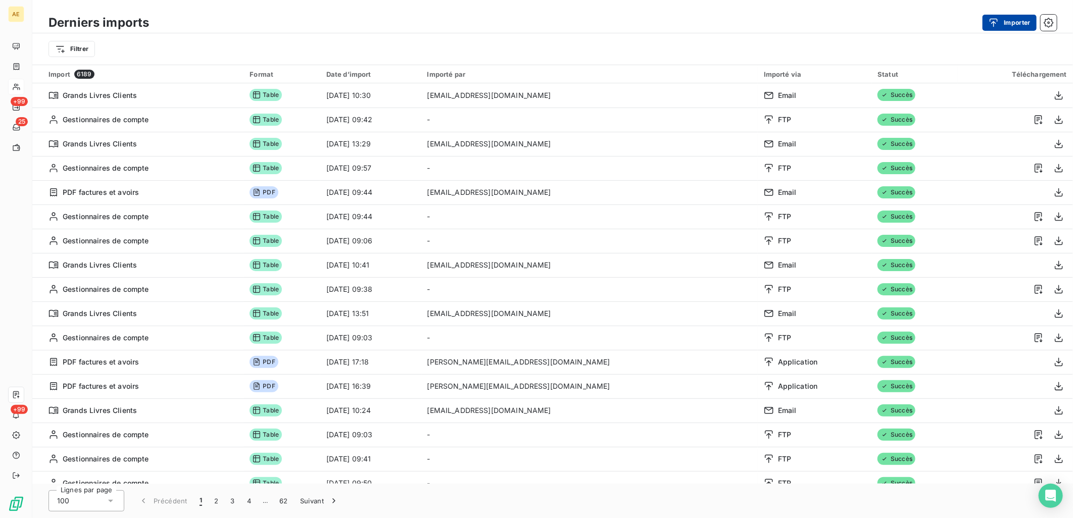
click at [532, 21] on button "Importer" at bounding box center [1009, 23] width 54 height 16
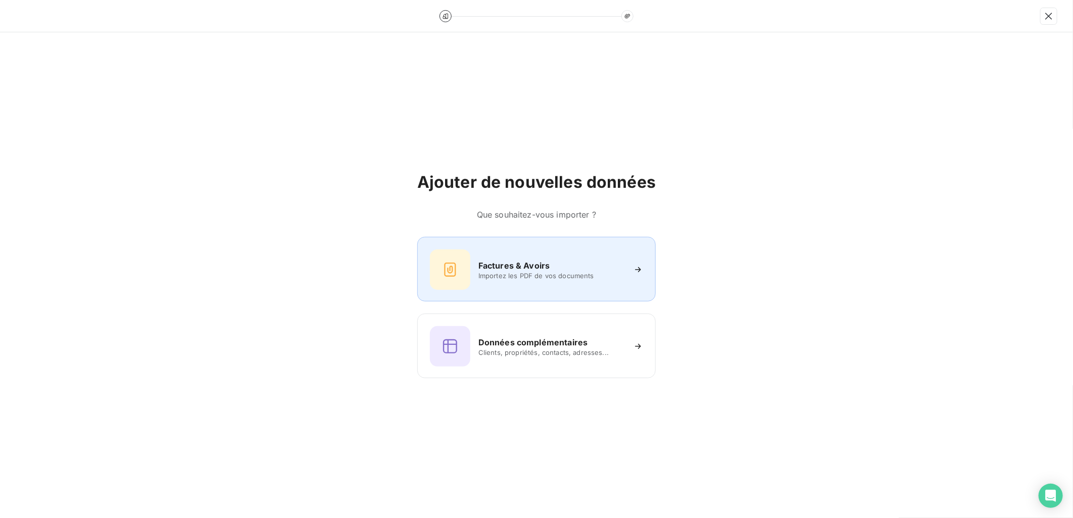
click at [508, 260] on h6 "Factures & Avoirs" at bounding box center [514, 266] width 72 height 12
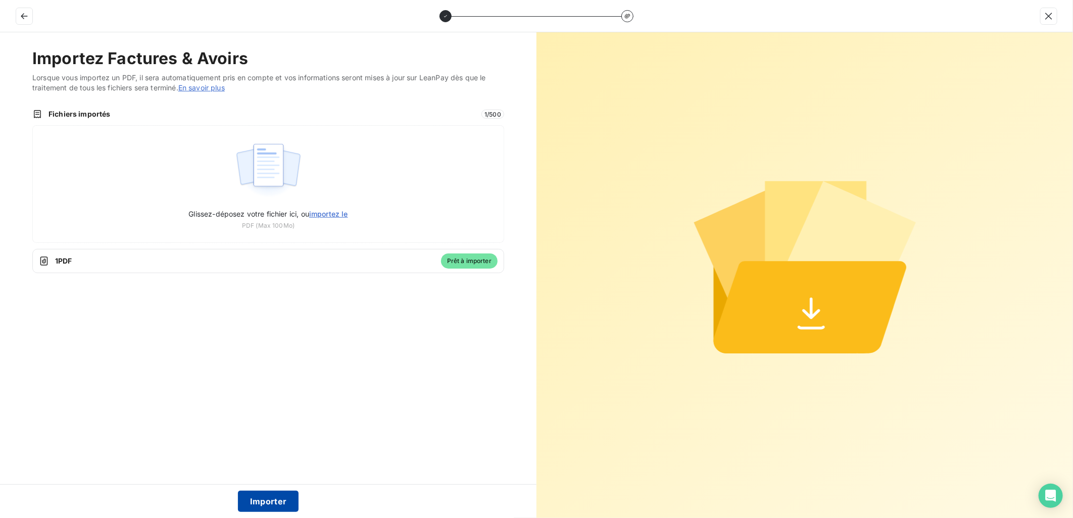
click at [274, 494] on button "Importer" at bounding box center [268, 501] width 61 height 21
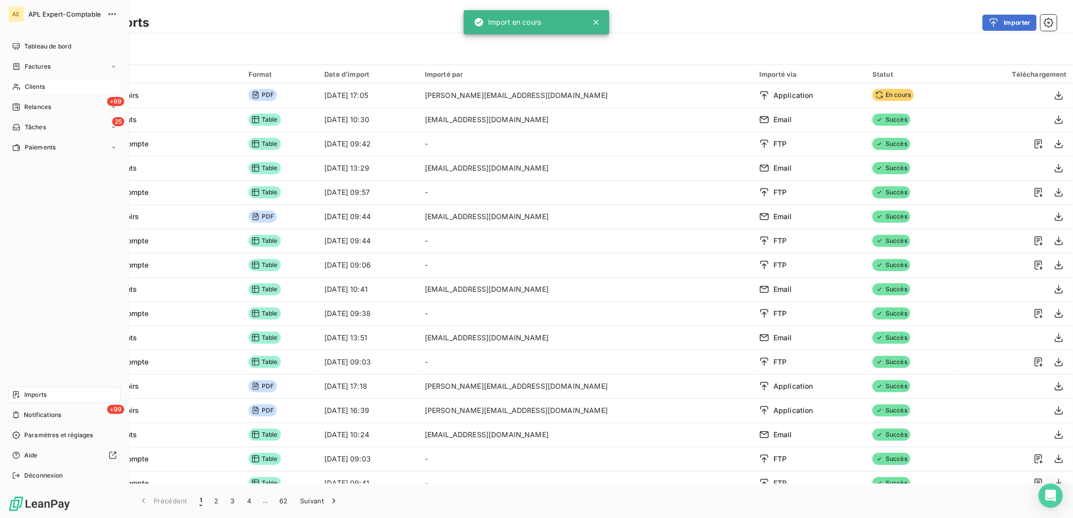
click at [43, 83] on span "Clients" at bounding box center [35, 86] width 20 height 9
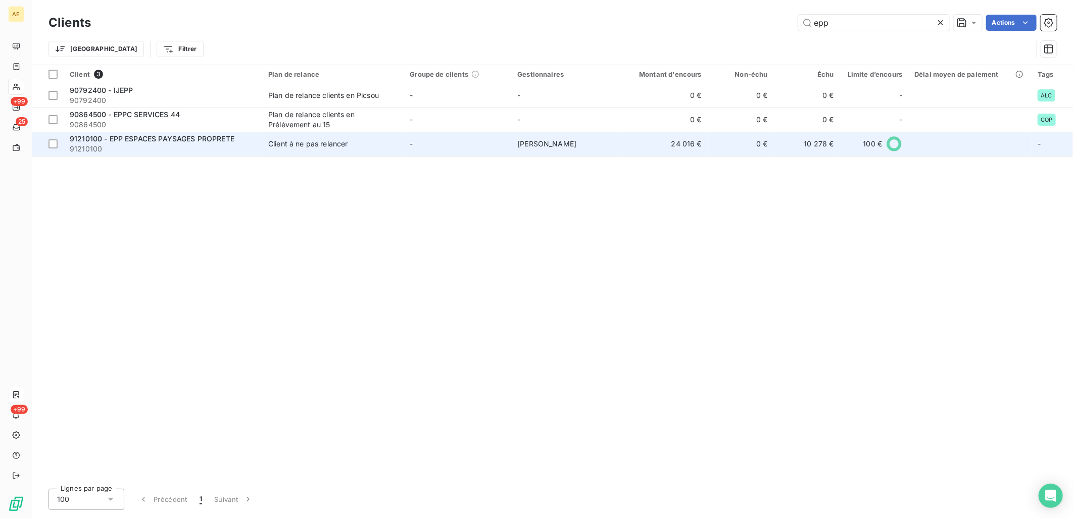
click at [192, 137] on span "91210100 - EPP ESPACES PAYSAGES PROPRETE" at bounding box center [152, 138] width 165 height 9
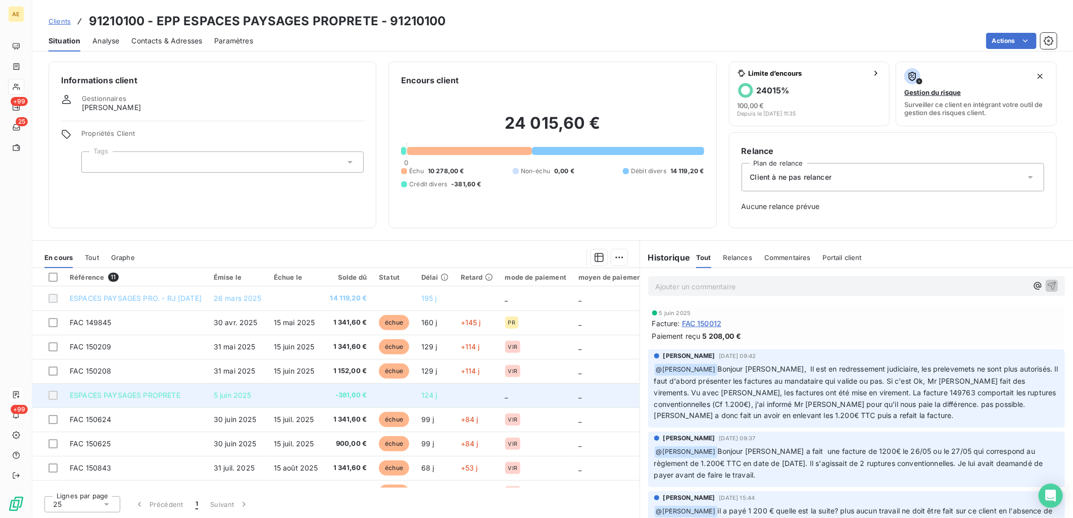
scroll to position [69, 0]
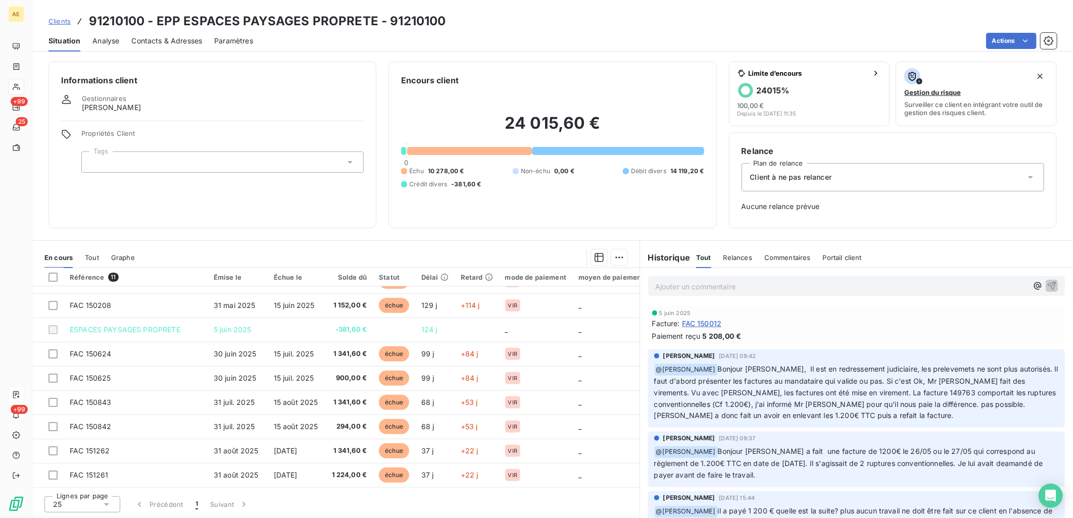
click at [532, 321] on span "FAC 150012" at bounding box center [702, 323] width 40 height 11
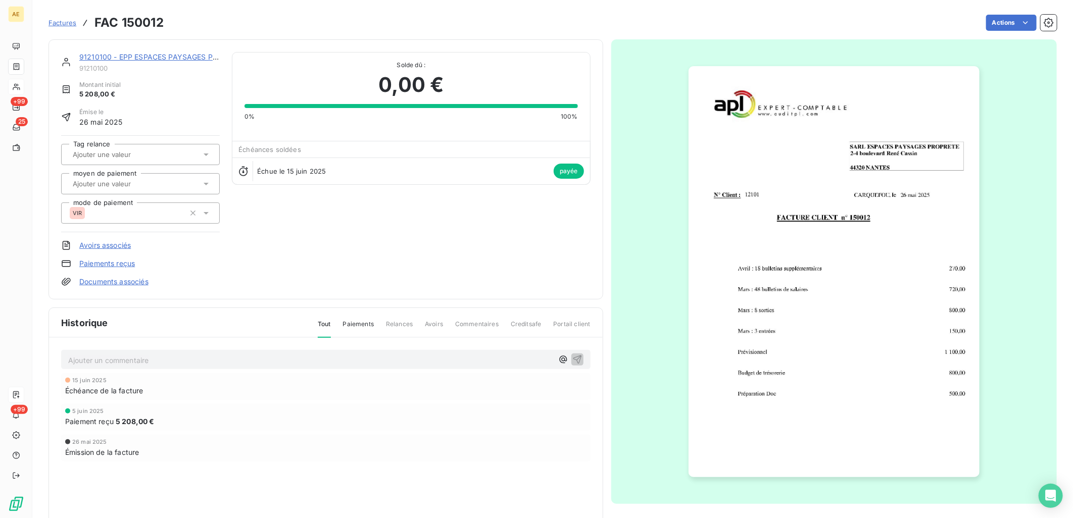
click at [532, 280] on img "button" at bounding box center [833, 271] width 291 height 411
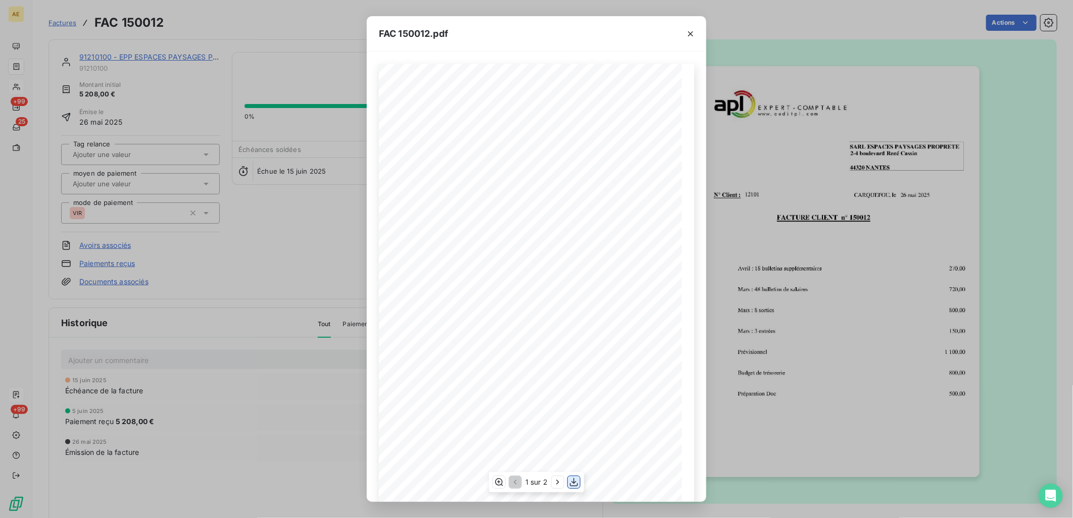
click at [532, 485] on icon "button" at bounding box center [574, 482] width 10 height 10
click at [532, 29] on icon "button" at bounding box center [690, 34] width 10 height 10
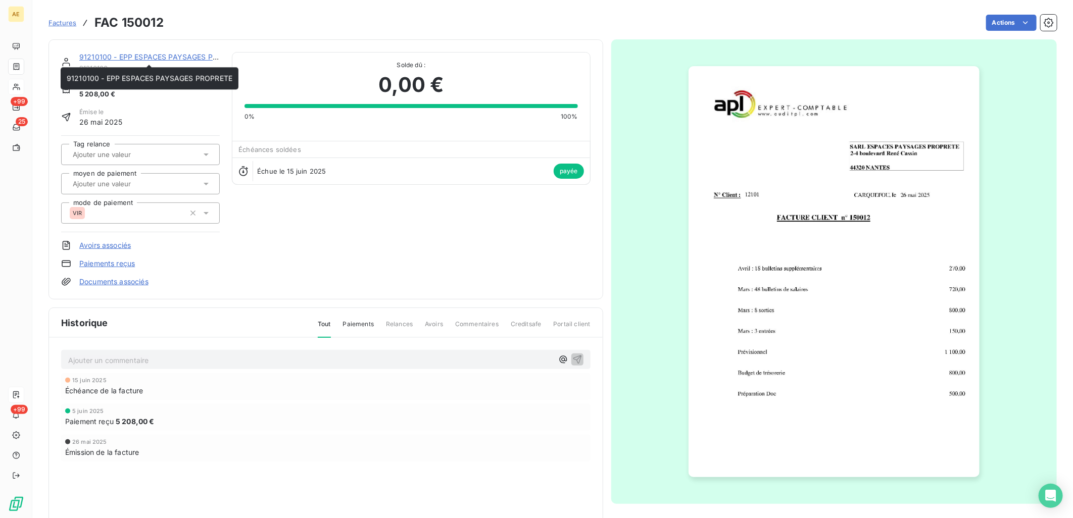
click at [144, 57] on link "91210100 - EPP ESPACES PAYSAGES PROPRETE" at bounding box center [162, 57] width 166 height 9
